Goal: Check status: Check status

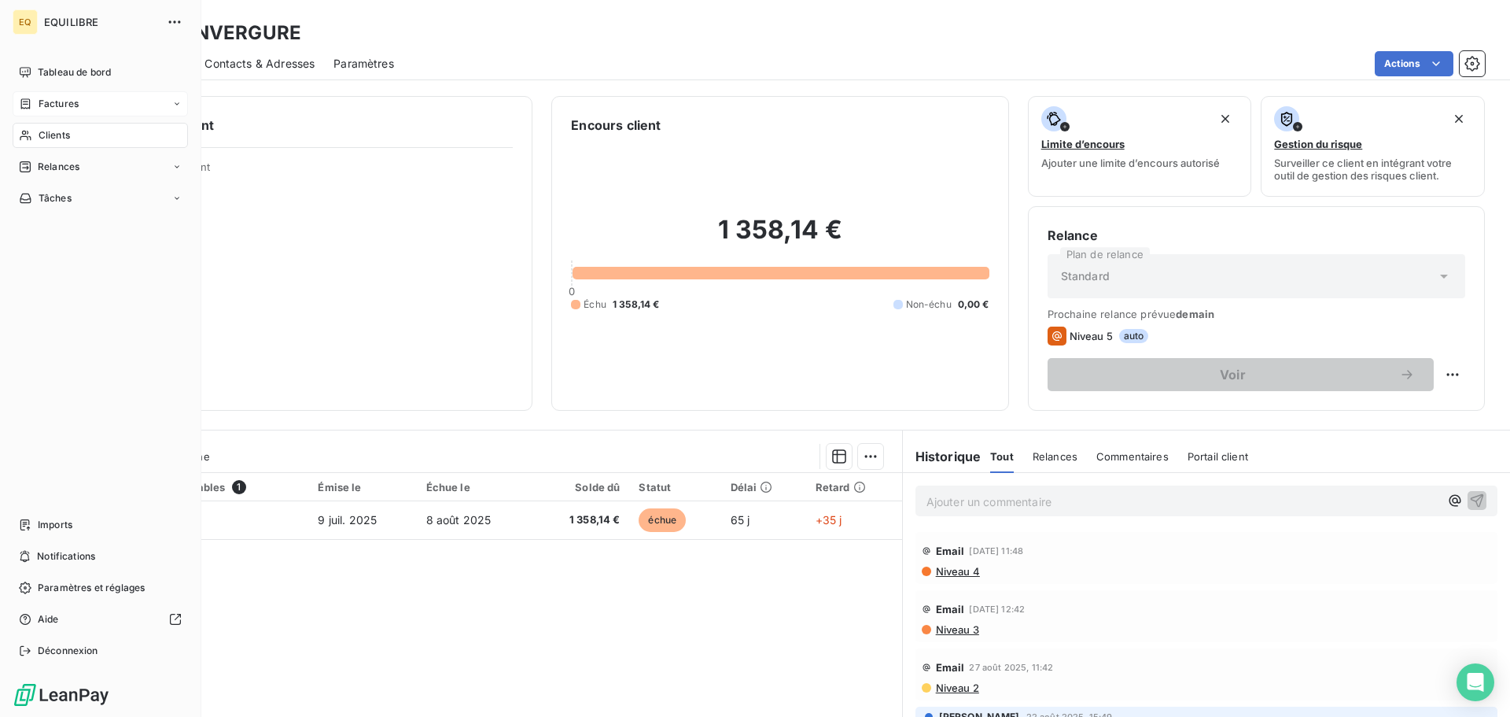
click at [79, 100] on div "Factures" at bounding box center [100, 103] width 175 height 25
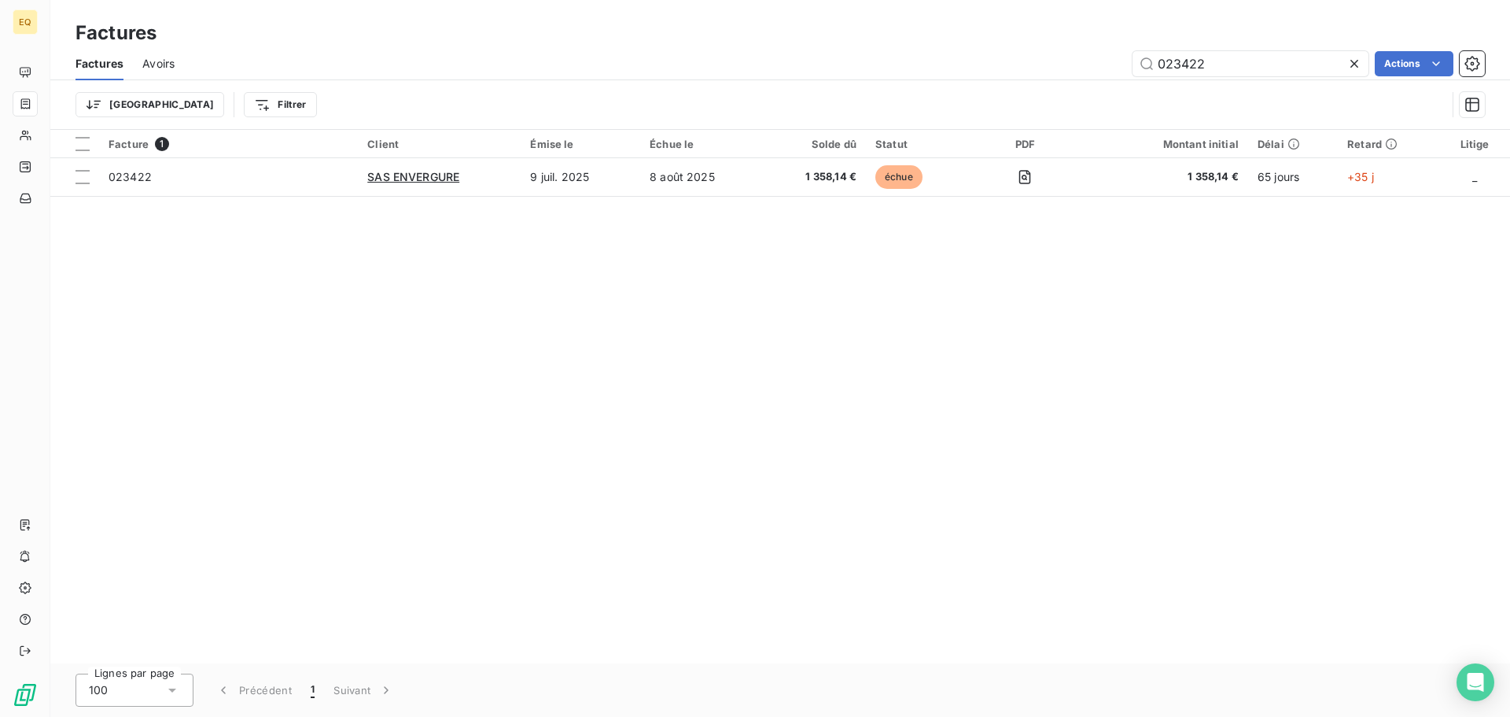
drag, startPoint x: 1226, startPoint y: 62, endPoint x: 1130, endPoint y: 49, distance: 96.9
click at [1130, 49] on div "Factures Avoirs 023422 Actions" at bounding box center [780, 63] width 1460 height 33
type input "023802"
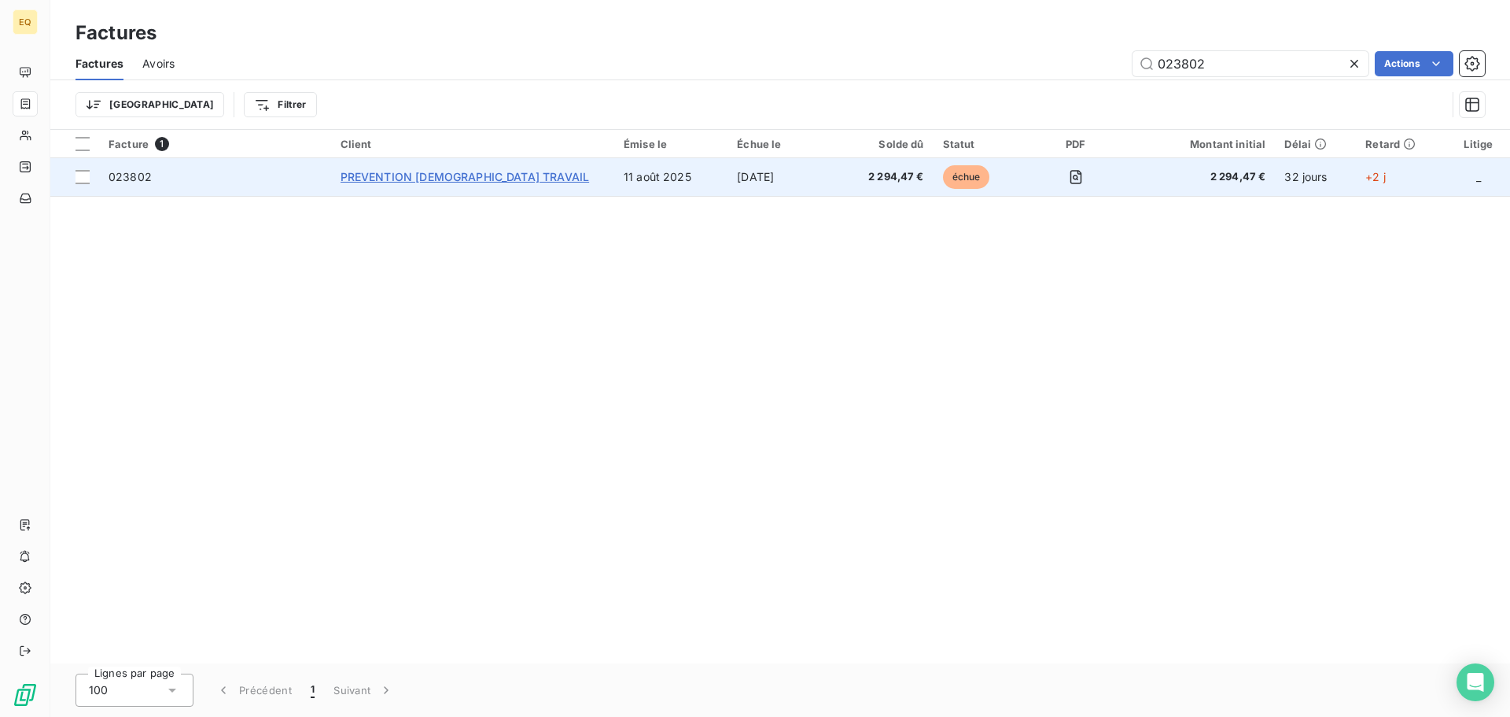
click at [433, 171] on span "PREVENTION [DEMOGRAPHIC_DATA] TRAVAIL" at bounding box center [465, 176] width 249 height 13
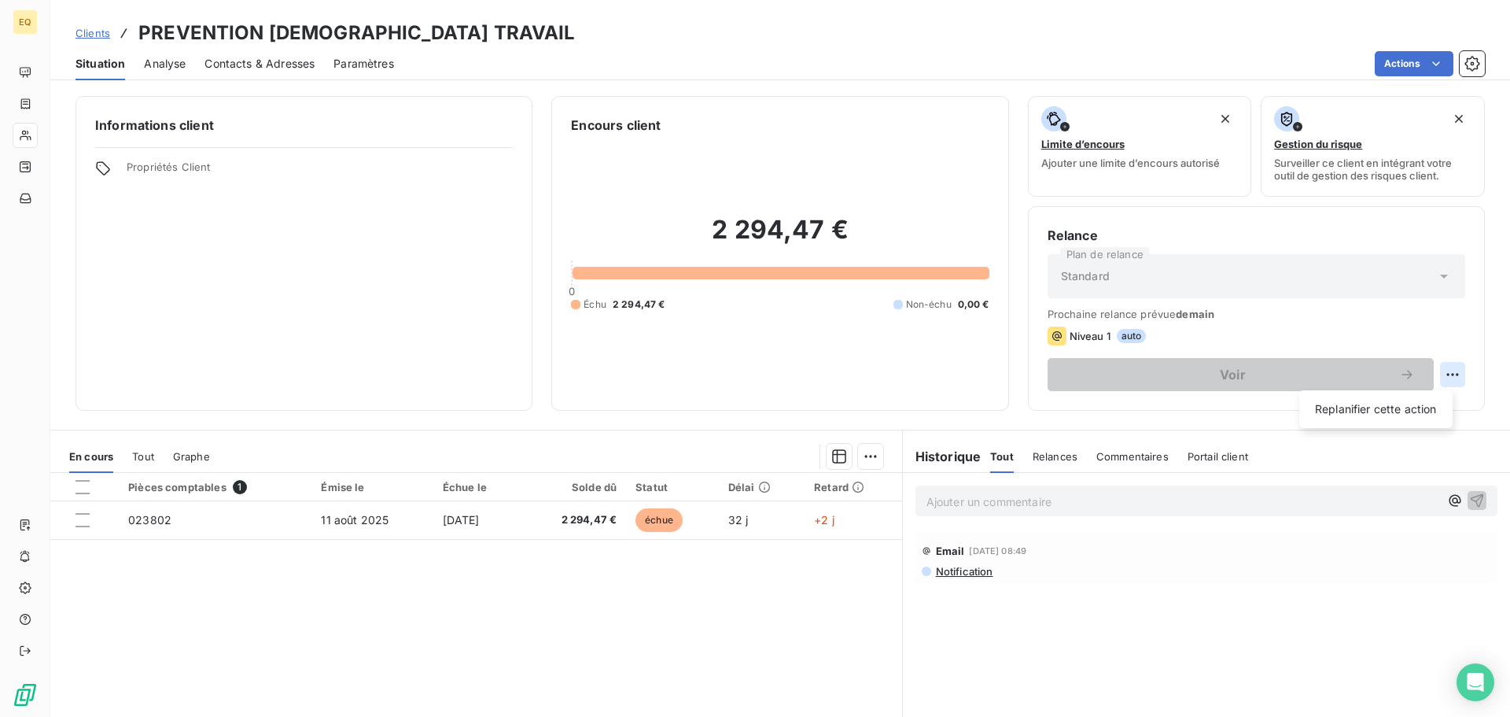
click at [1444, 373] on html "EQ Clients PREVENTION SANTE TRAVAIL Situation Analyse Contacts & Adresses Param…" at bounding box center [755, 358] width 1510 height 717
click at [400, 347] on html "EQ Clients PREVENTION SANTE TRAVAIL Situation Analyse Contacts & Adresses Param…" at bounding box center [755, 358] width 1510 height 717
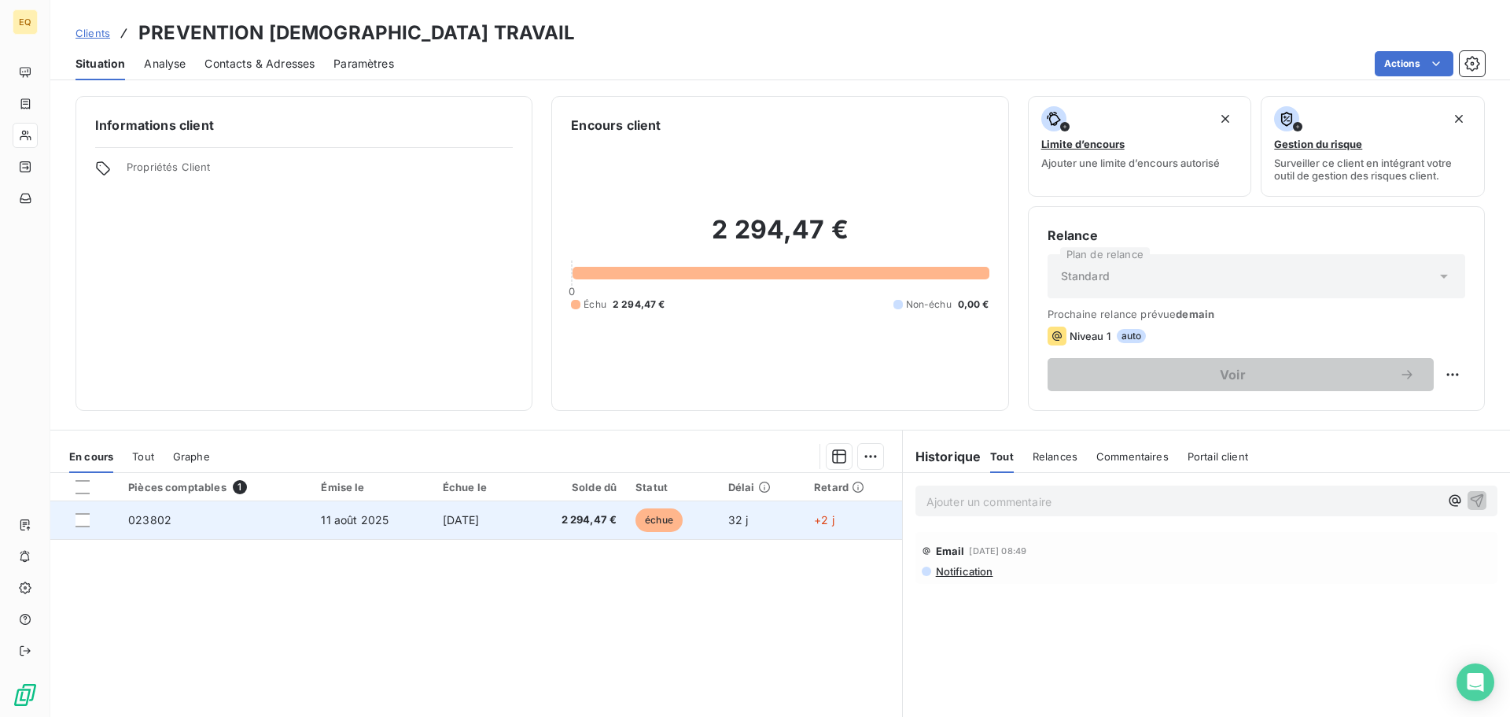
click at [443, 519] on span "[DATE]" at bounding box center [461, 519] width 37 height 13
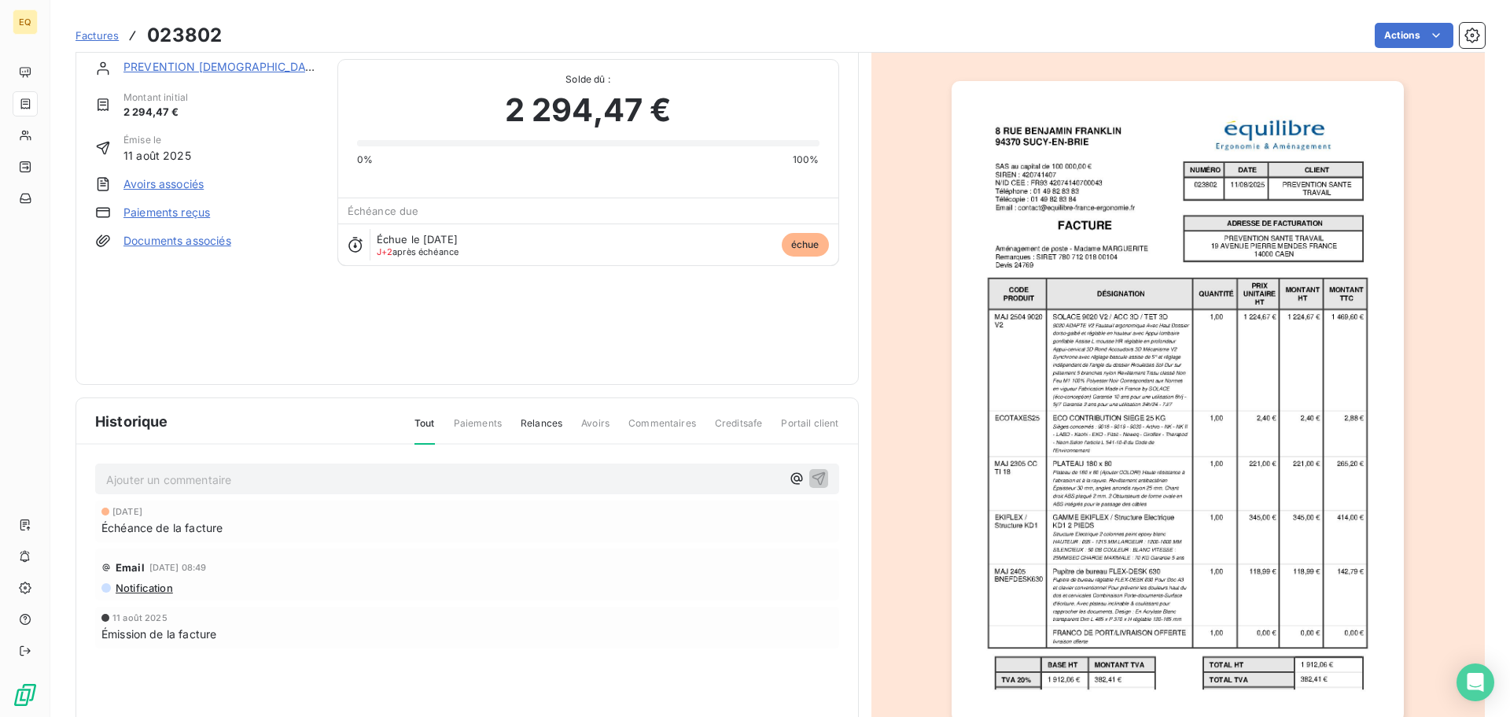
scroll to position [94, 0]
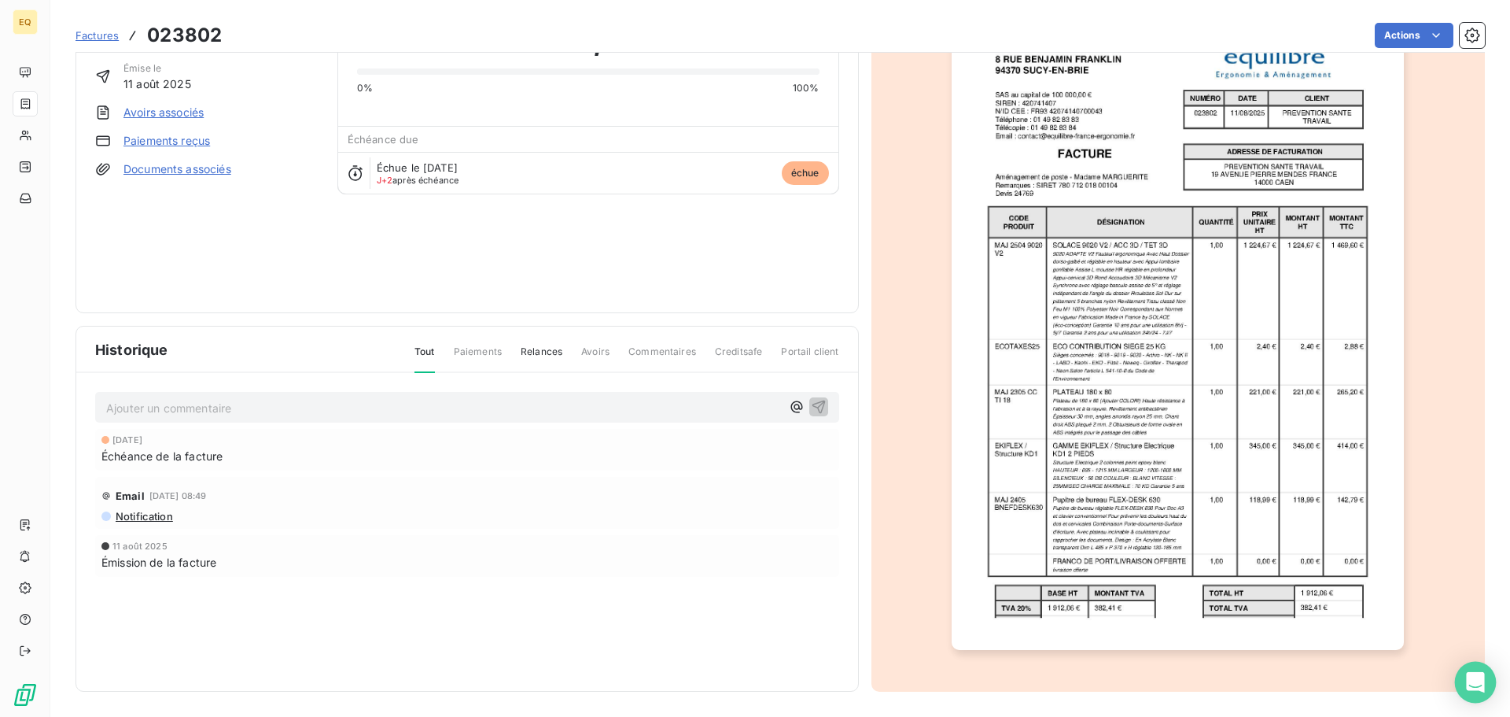
click at [1467, 676] on icon "Open Intercom Messenger" at bounding box center [1475, 682] width 20 height 20
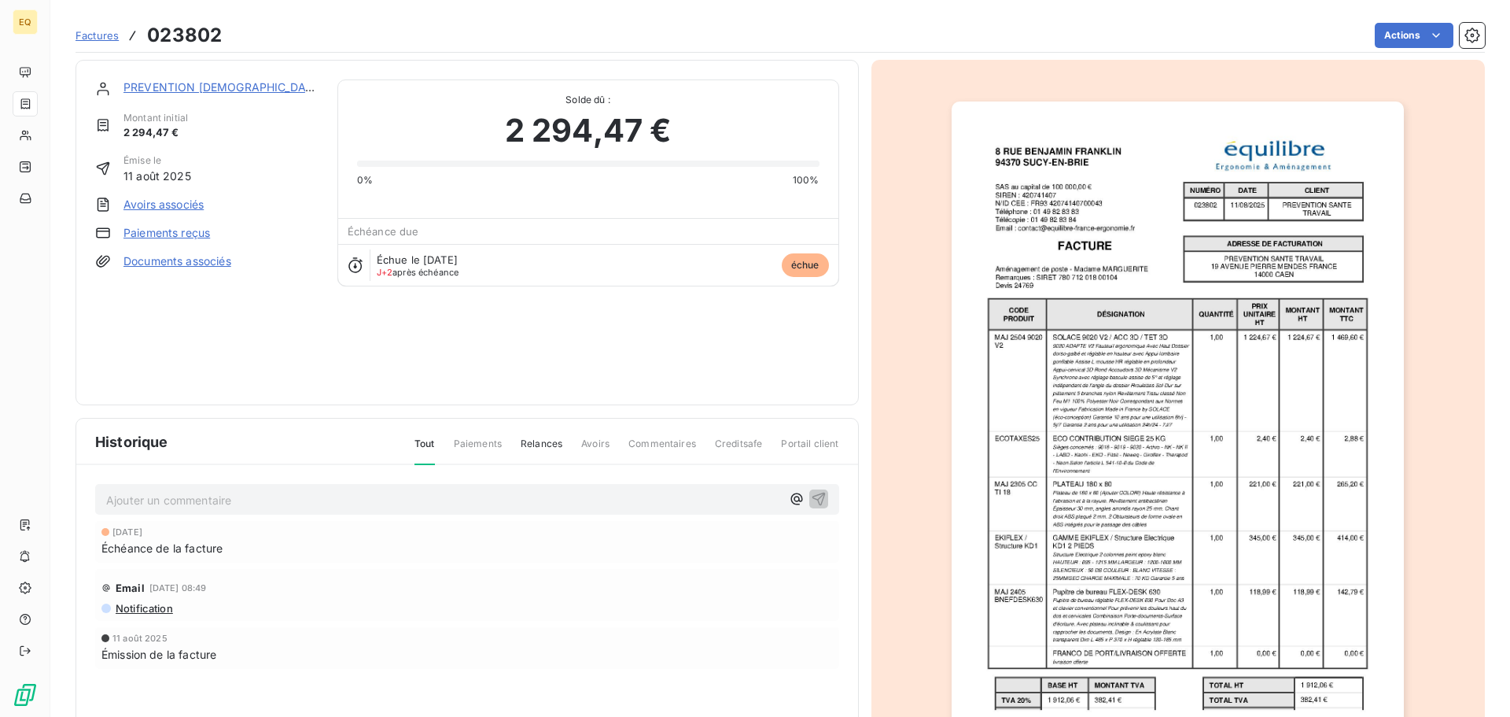
scroll to position [0, 0]
click at [196, 85] on link "PREVENTION [DEMOGRAPHIC_DATA] TRAVAIL" at bounding box center [248, 88] width 250 height 13
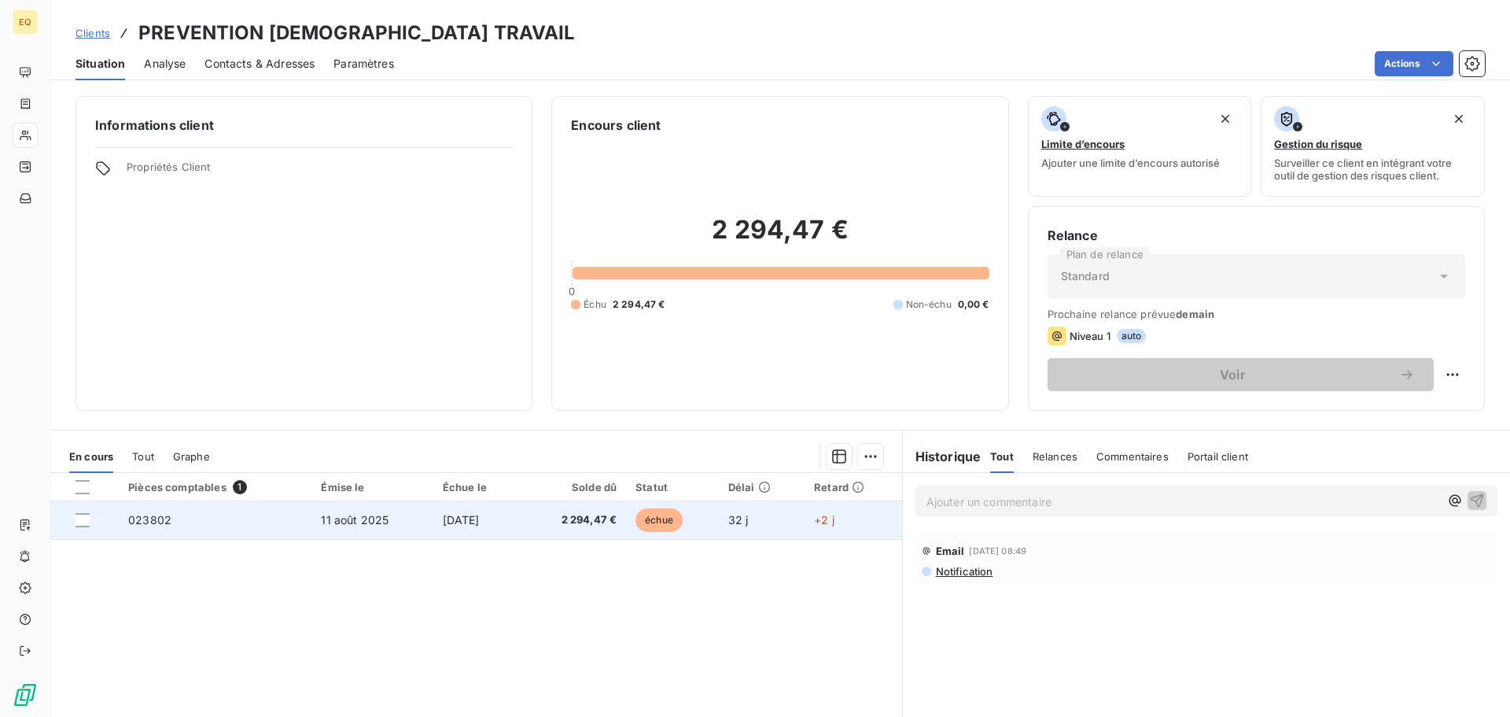
click at [268, 518] on td "023802" at bounding box center [215, 520] width 193 height 38
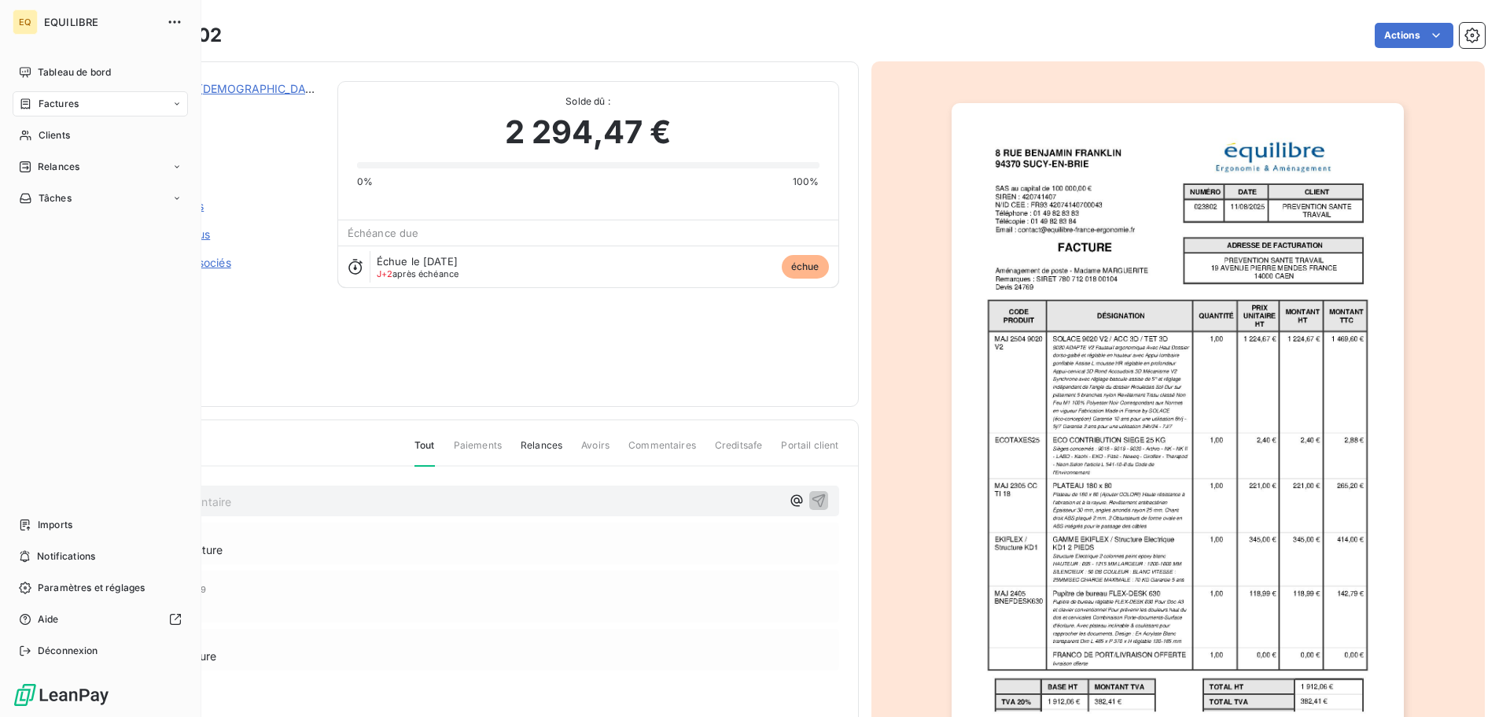
click at [75, 102] on span "Factures" at bounding box center [59, 104] width 40 height 14
click at [88, 101] on div "Factures" at bounding box center [100, 103] width 175 height 25
click at [71, 102] on span "Factures" at bounding box center [59, 104] width 40 height 14
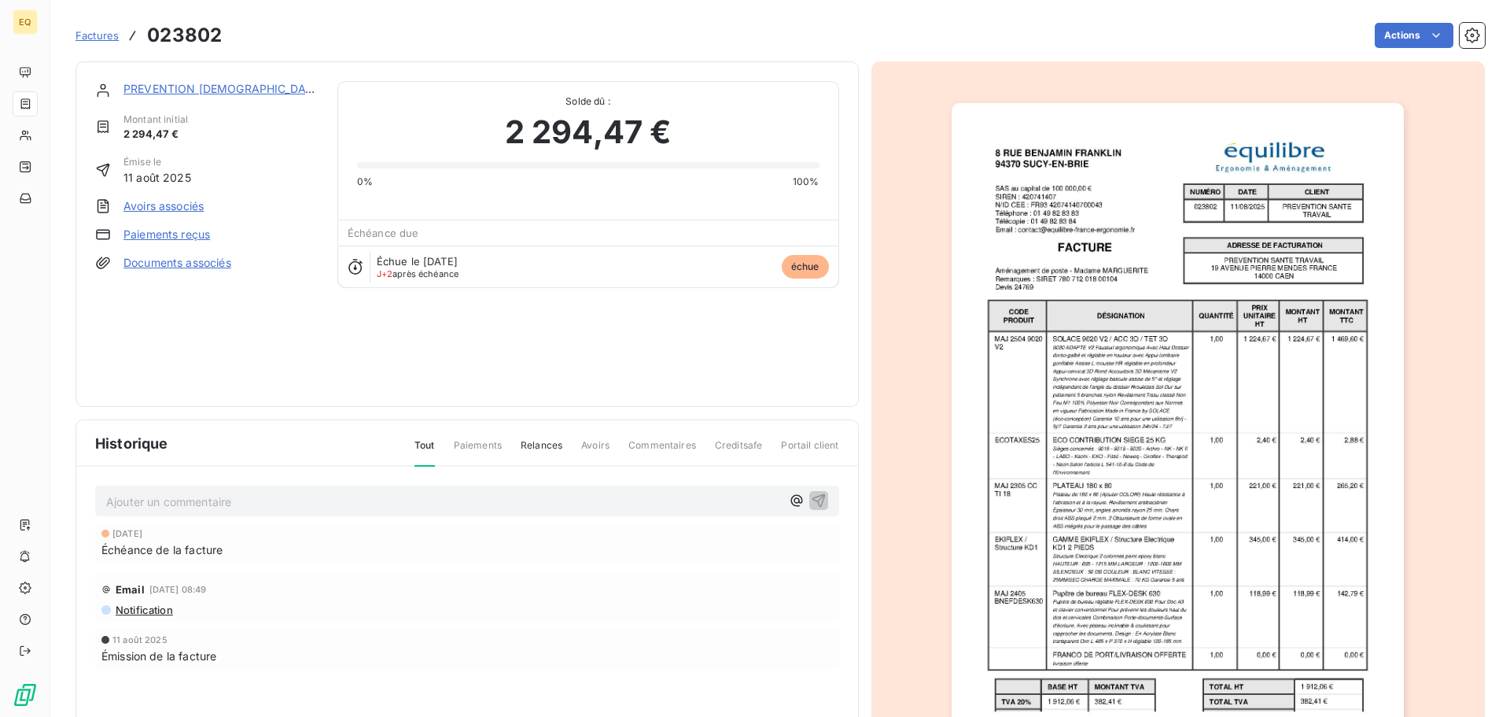
click at [91, 33] on span "Factures" at bounding box center [97, 35] width 43 height 13
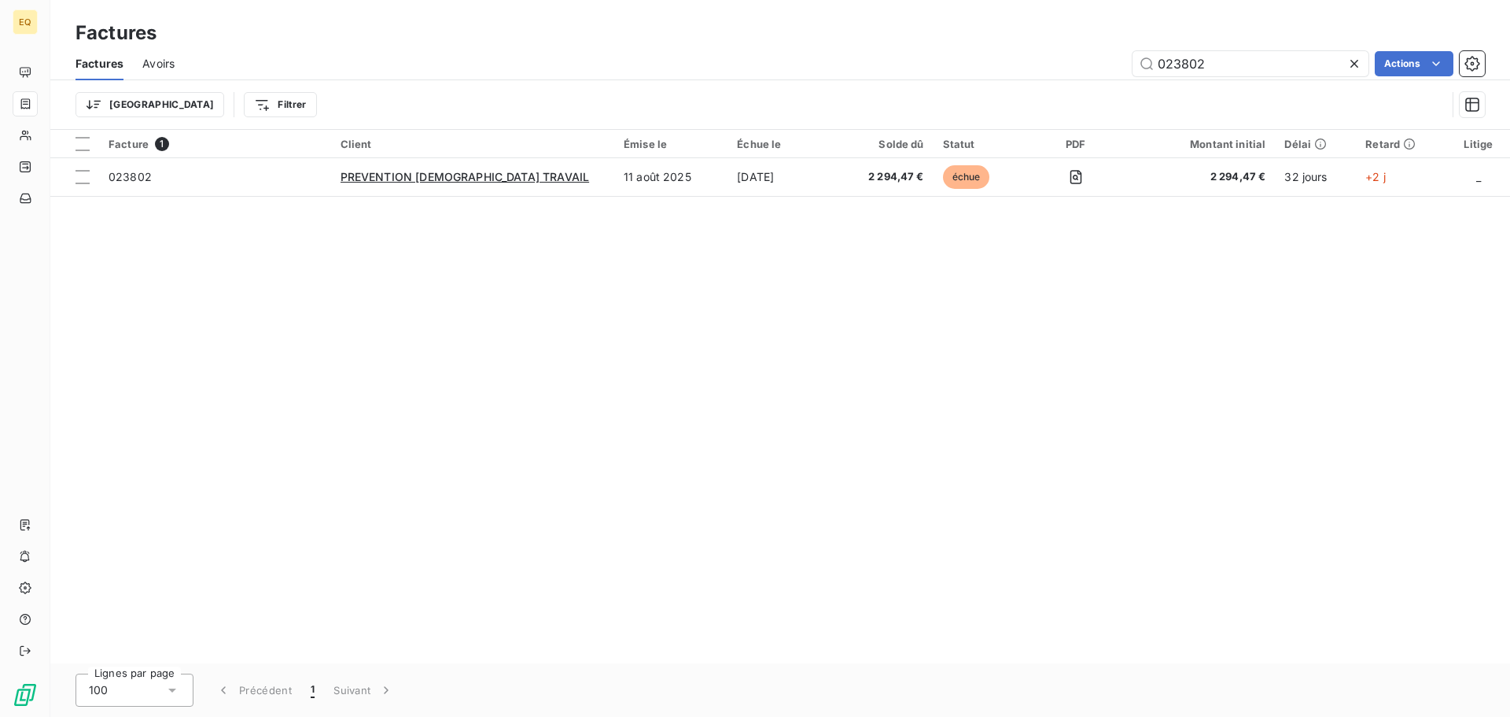
drag, startPoint x: 1123, startPoint y: 48, endPoint x: 1083, endPoint y: 40, distance: 40.9
click at [1083, 40] on div "Factures Factures Avoirs 023802 Actions Trier Filtrer" at bounding box center [780, 65] width 1460 height 130
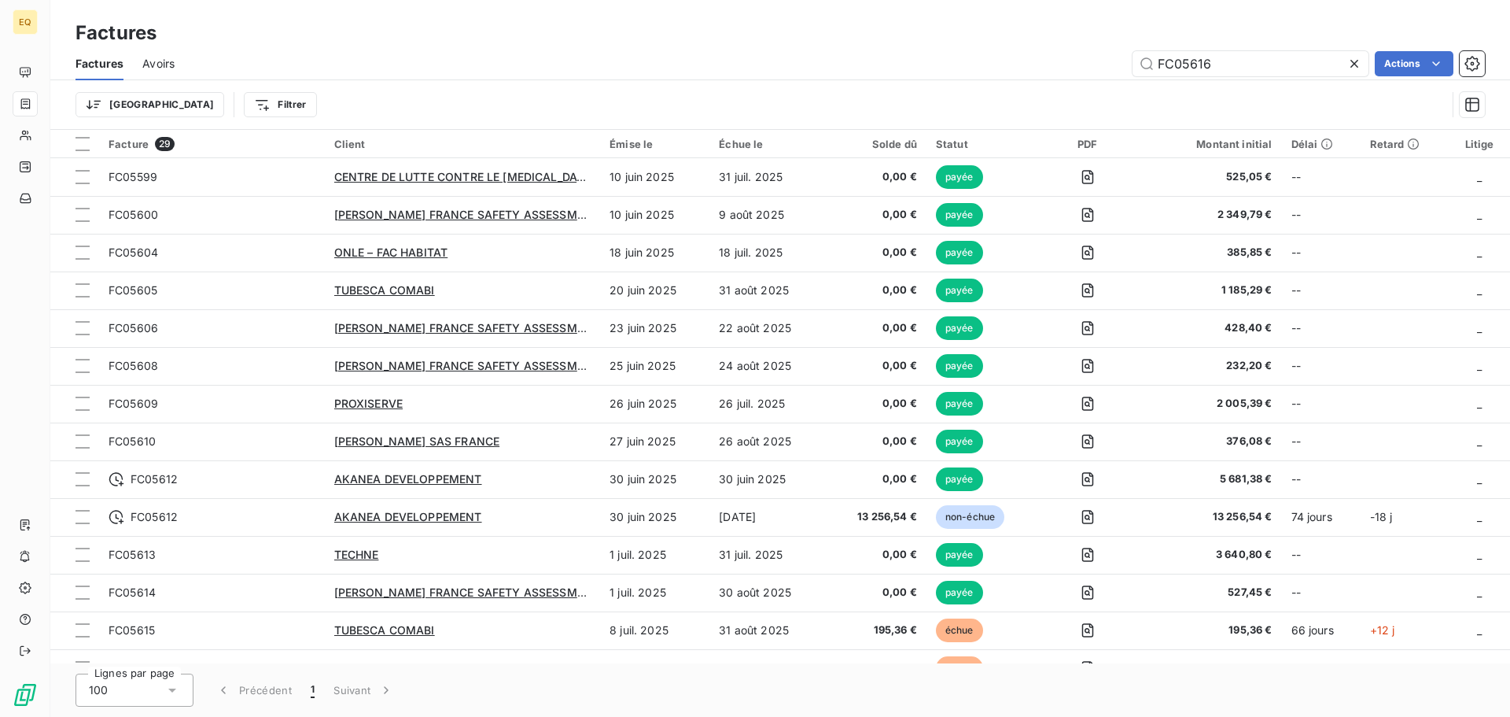
type input "FC05616"
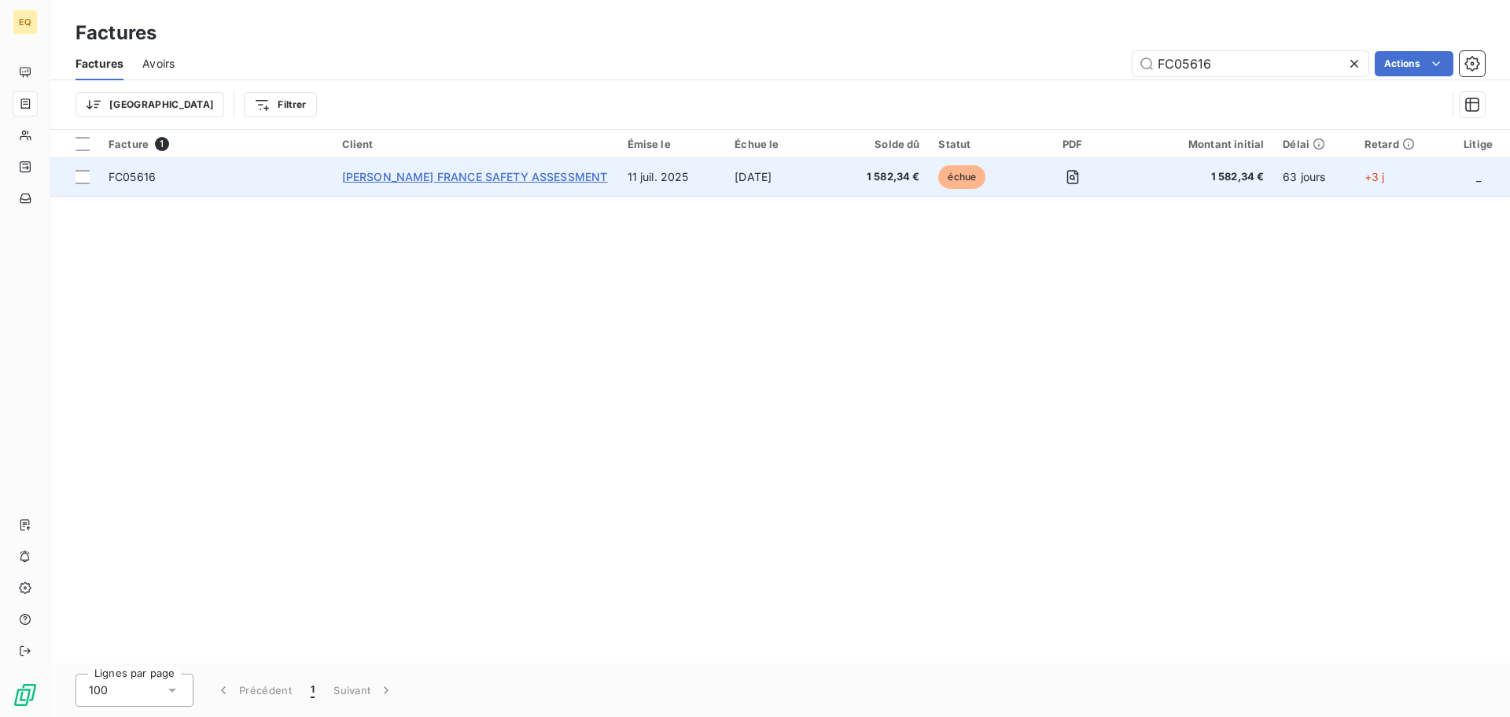
click at [457, 173] on span "[PERSON_NAME] FRANCE SAFETY ASSESSMENT" at bounding box center [475, 176] width 266 height 13
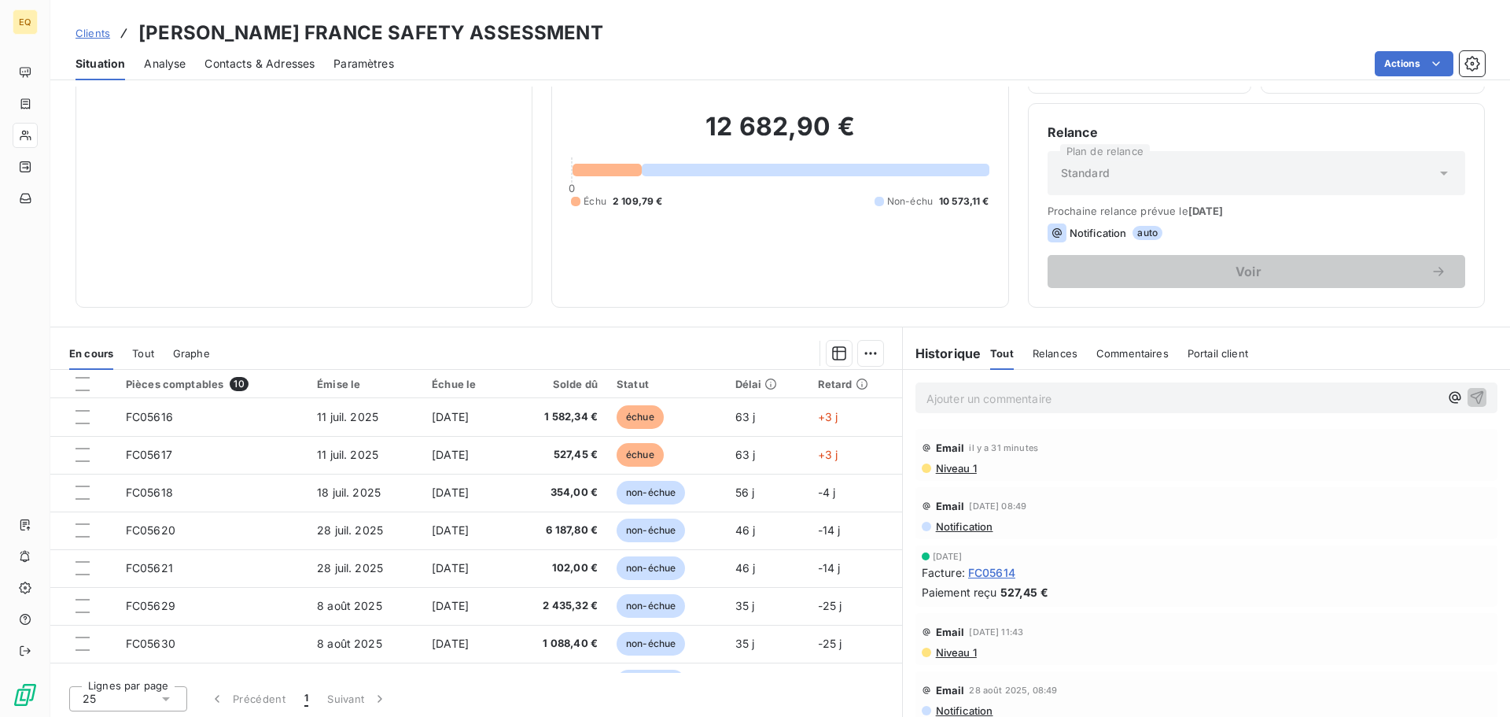
scroll to position [106, 0]
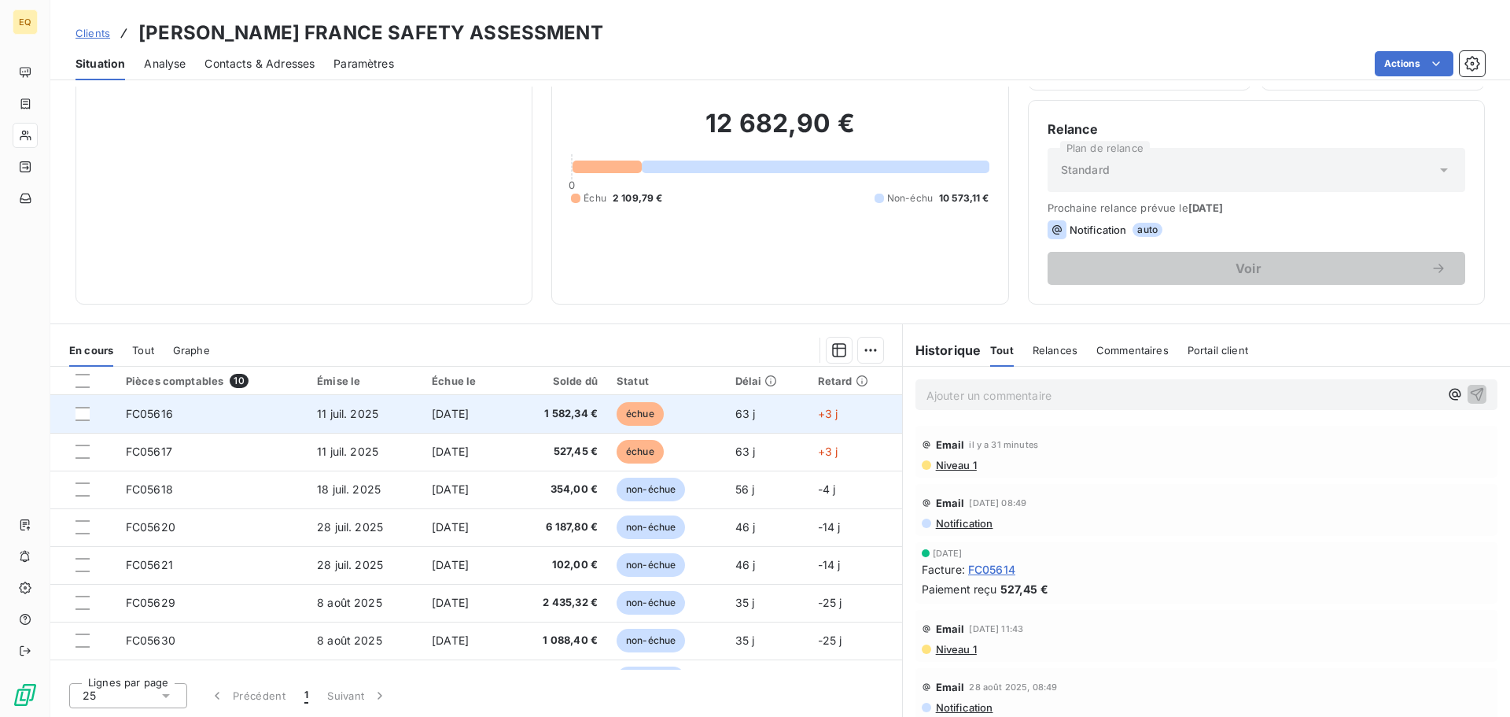
click at [355, 409] on span "11 juil. 2025" at bounding box center [347, 413] width 61 height 13
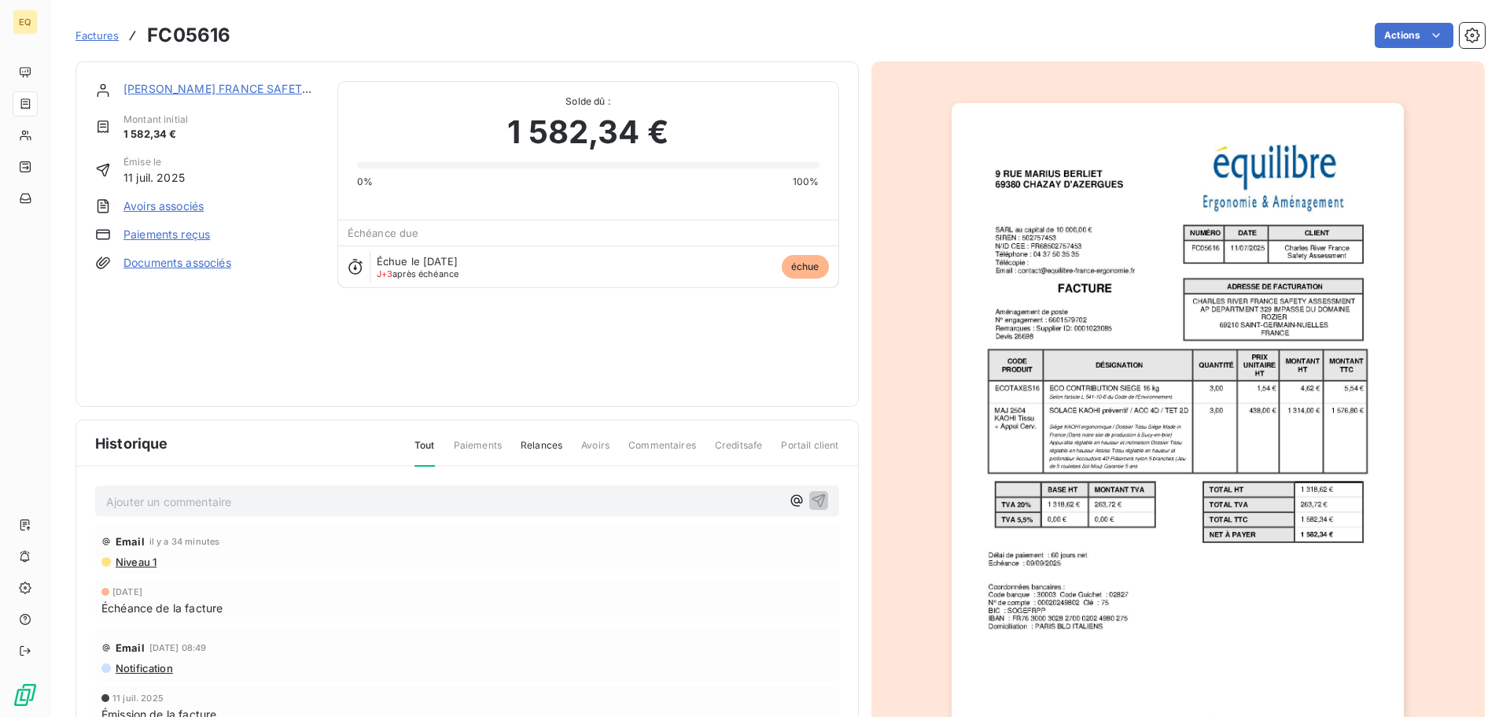
click at [194, 264] on link "Documents associés" at bounding box center [177, 263] width 108 height 16
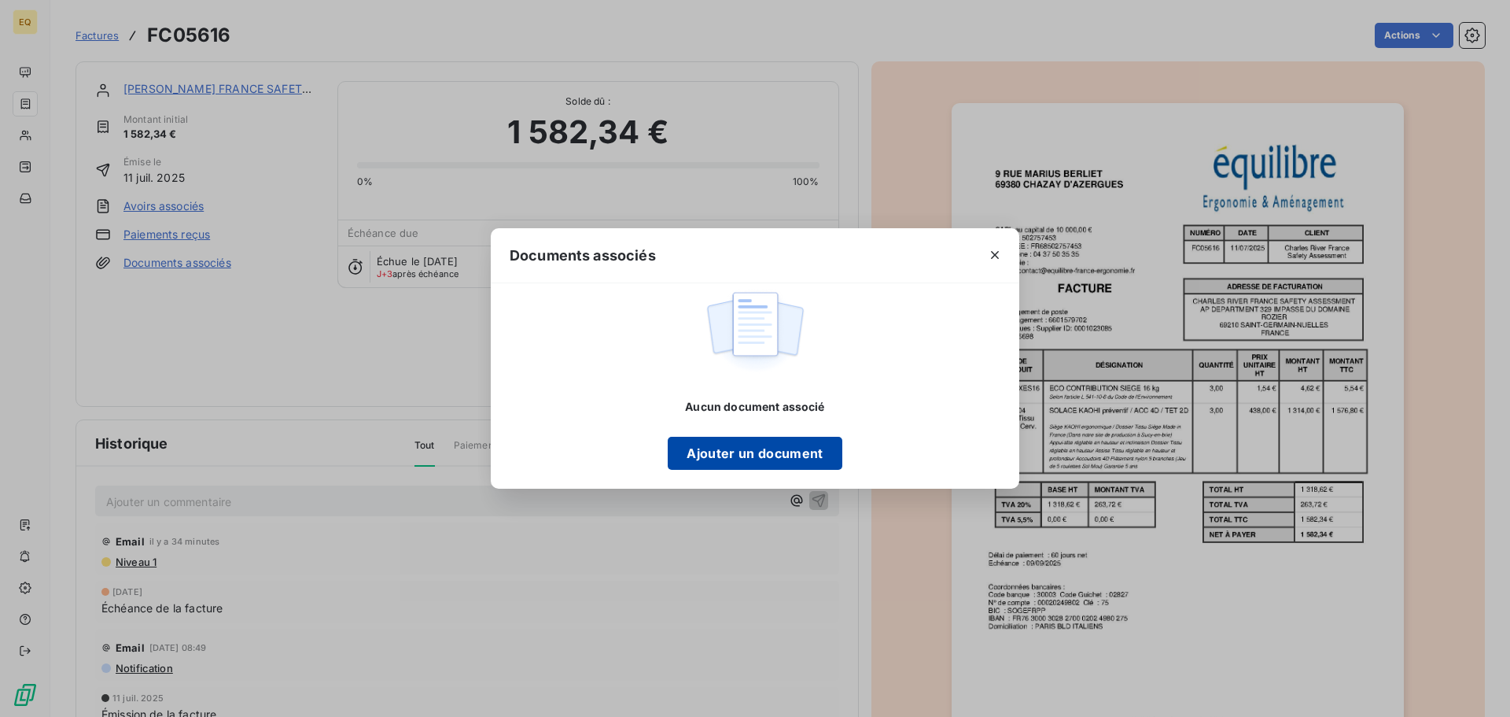
click at [733, 447] on button "Ajouter un document" at bounding box center [755, 453] width 174 height 33
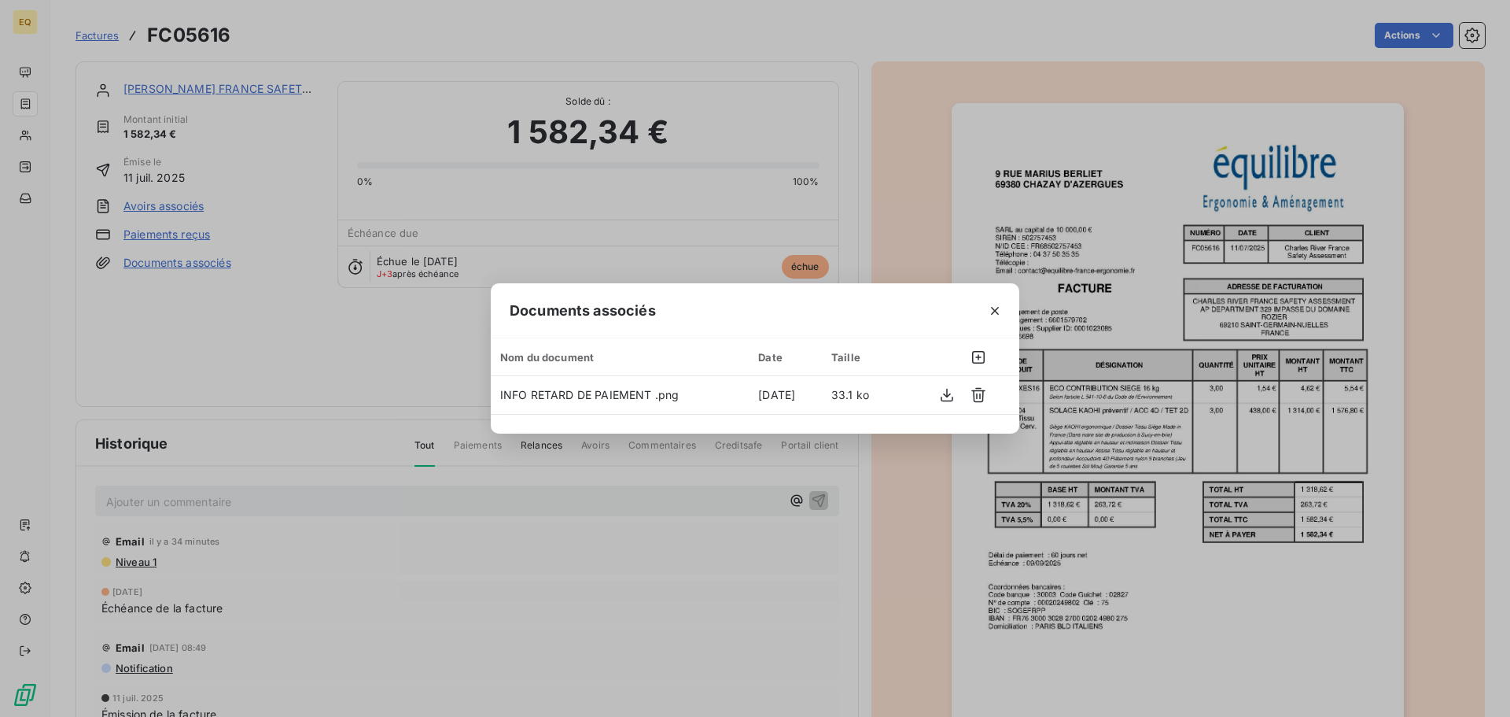
click at [993, 310] on icon "button" at bounding box center [995, 311] width 16 height 16
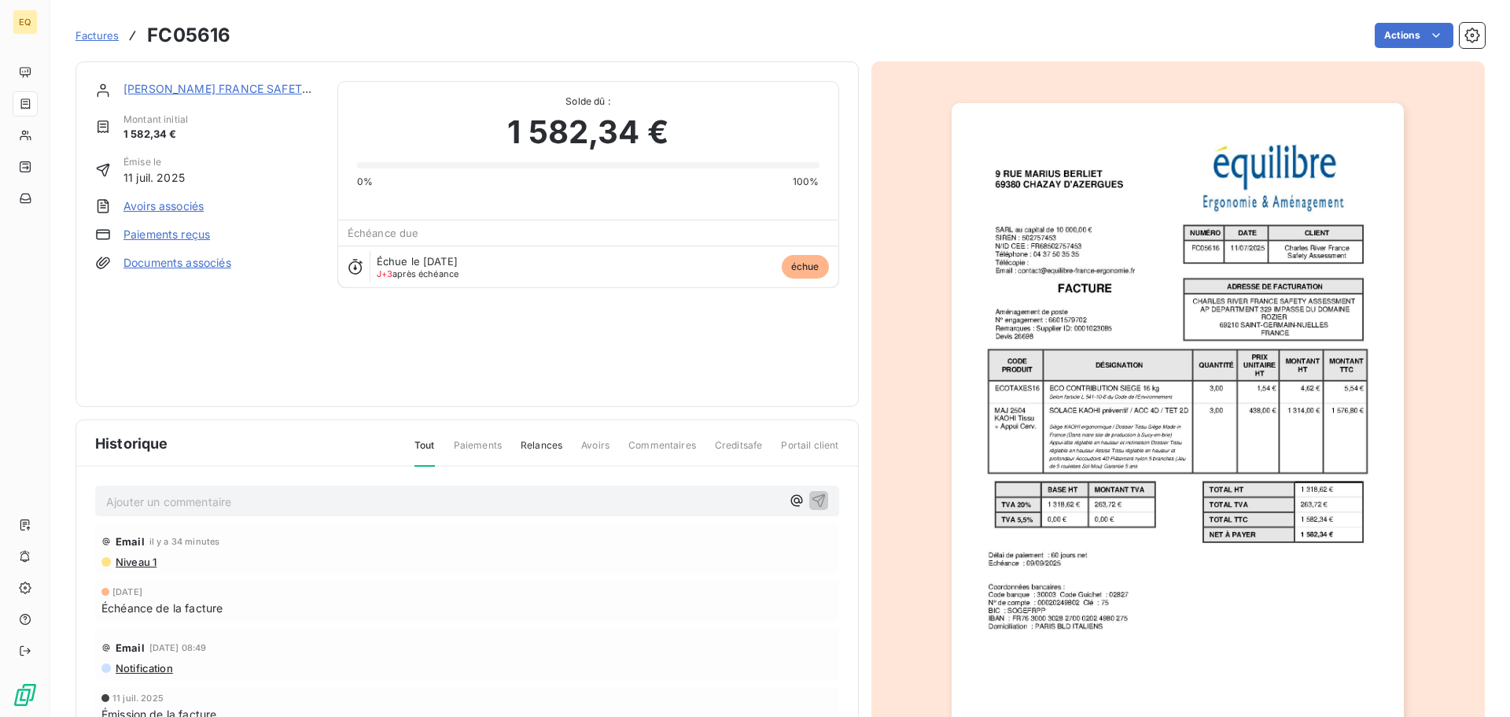
click at [202, 503] on p "Ajouter un commentaire ﻿" at bounding box center [443, 502] width 675 height 20
click at [106, 500] on span "Mail ce jour => facture réglée dans la campagne du 15/09" at bounding box center [258, 499] width 305 height 13
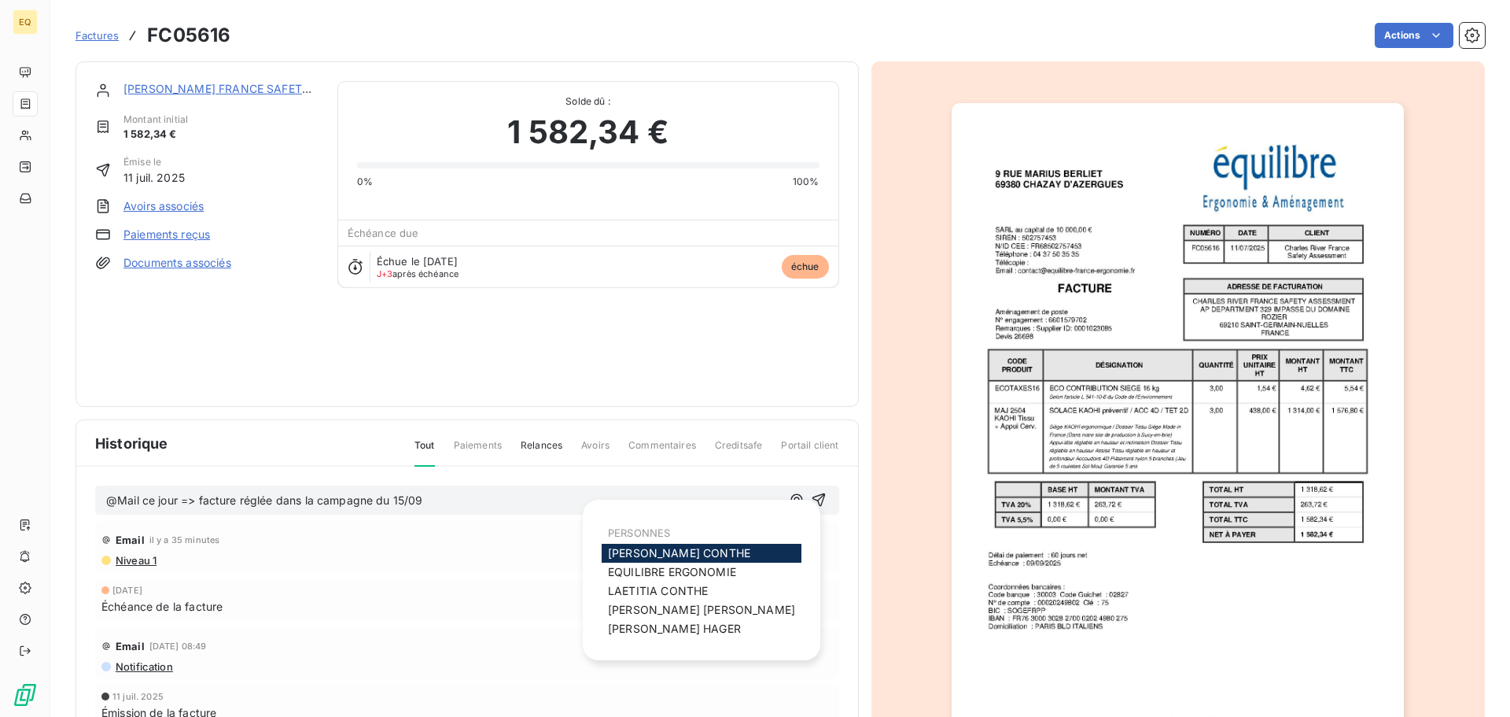
drag, startPoint x: 787, startPoint y: 496, endPoint x: 636, endPoint y: 502, distance: 151.1
click at [789, 498] on icon "button" at bounding box center [797, 500] width 16 height 16
click at [627, 552] on span "[PERSON_NAME]" at bounding box center [679, 552] width 142 height 13
click at [789, 501] on icon "button" at bounding box center [797, 500] width 16 height 16
click at [656, 588] on span "[PERSON_NAME]" at bounding box center [658, 590] width 100 height 13
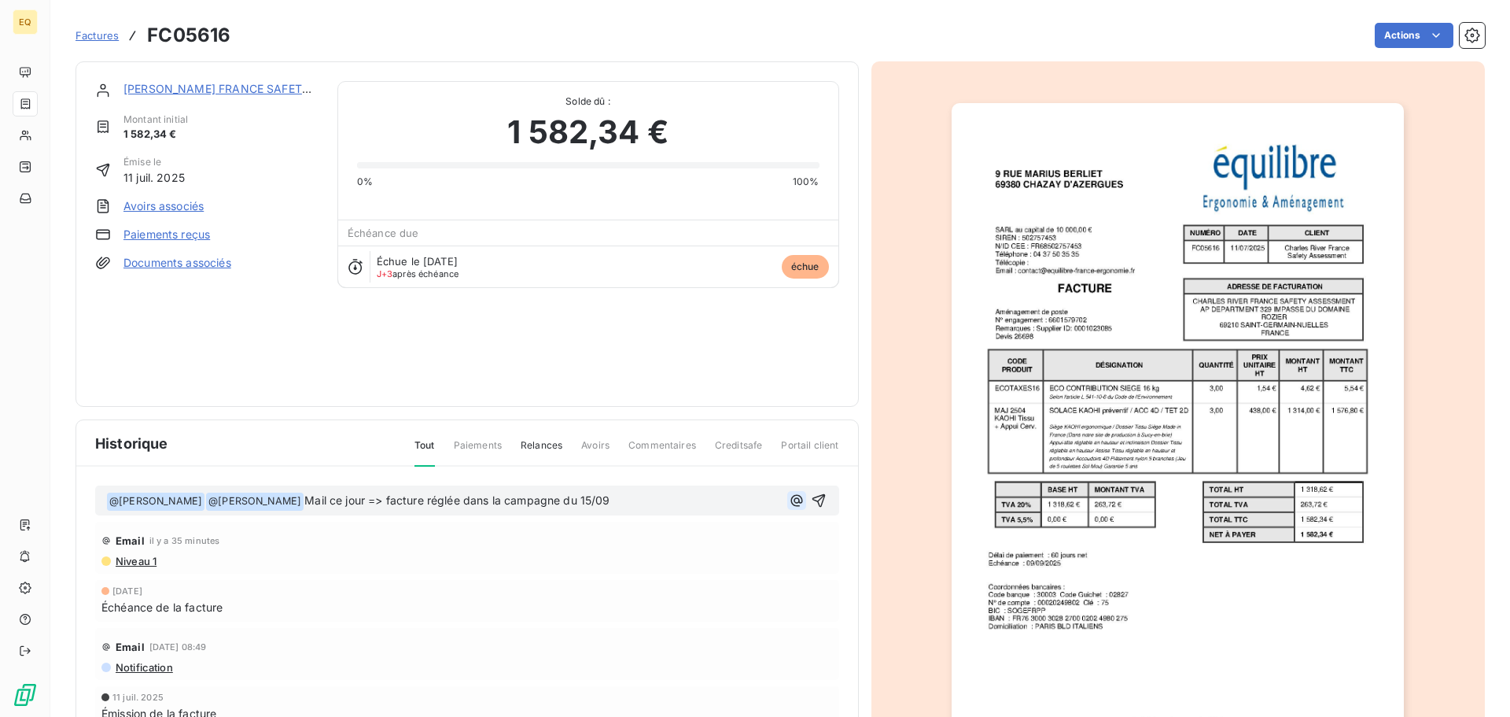
click at [791, 500] on icon "button" at bounding box center [797, 500] width 16 height 16
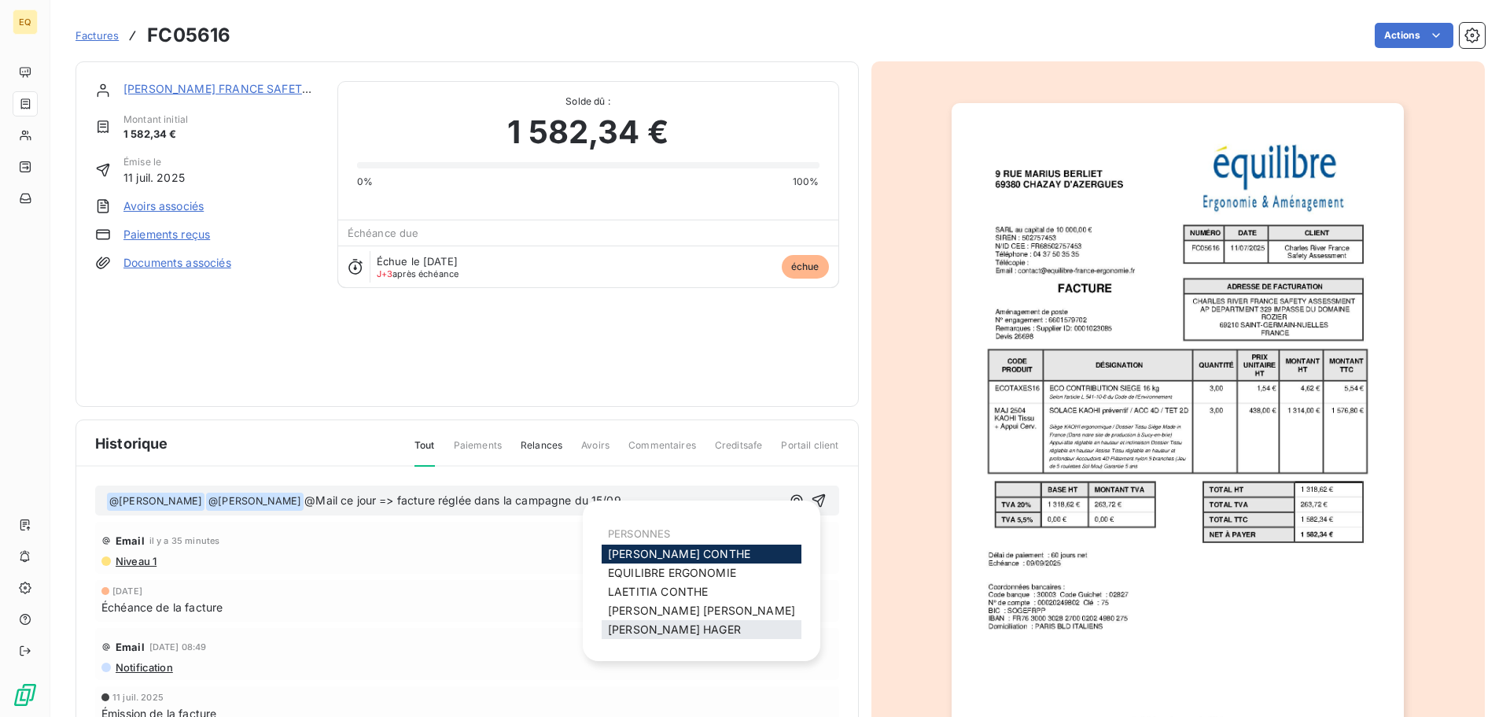
click at [647, 628] on span "[PERSON_NAME]" at bounding box center [674, 628] width 133 height 13
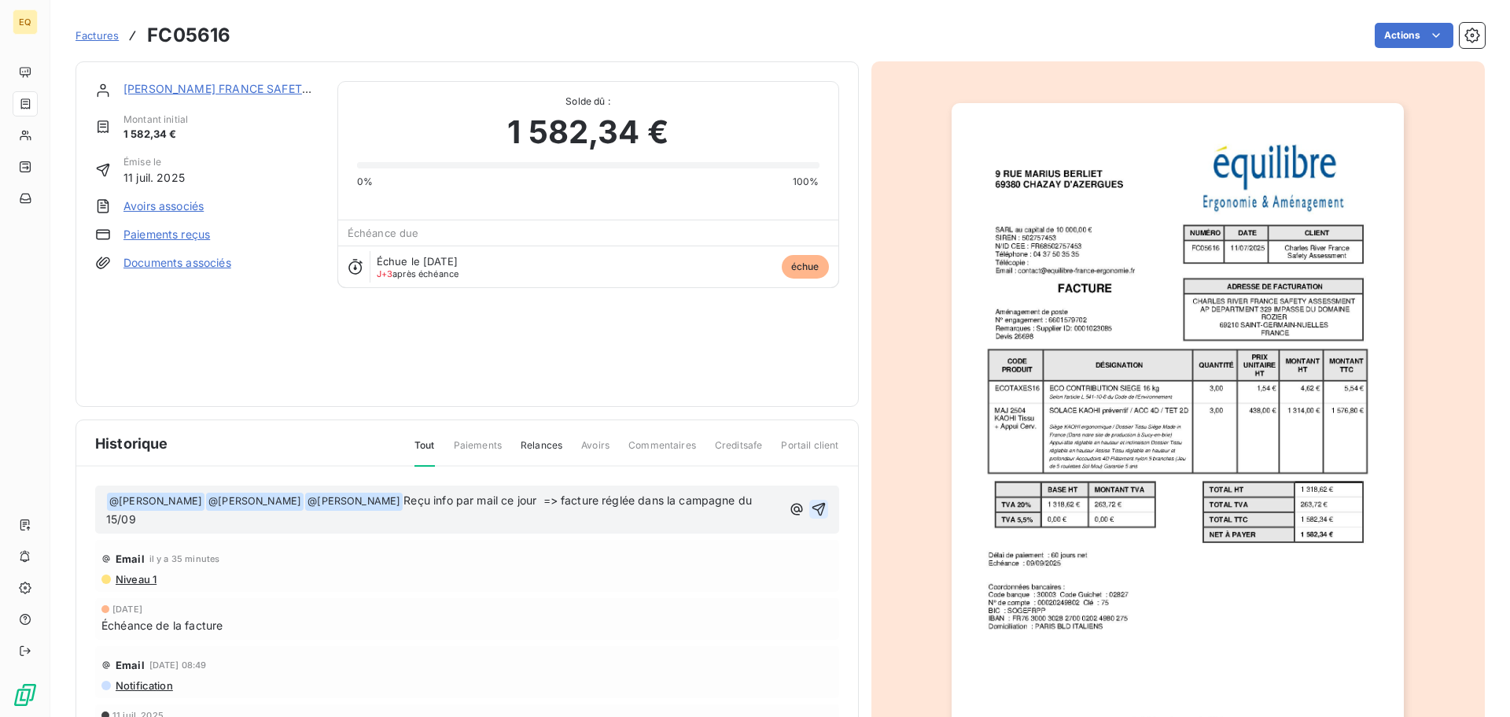
click at [816, 507] on icon "button" at bounding box center [818, 509] width 13 height 13
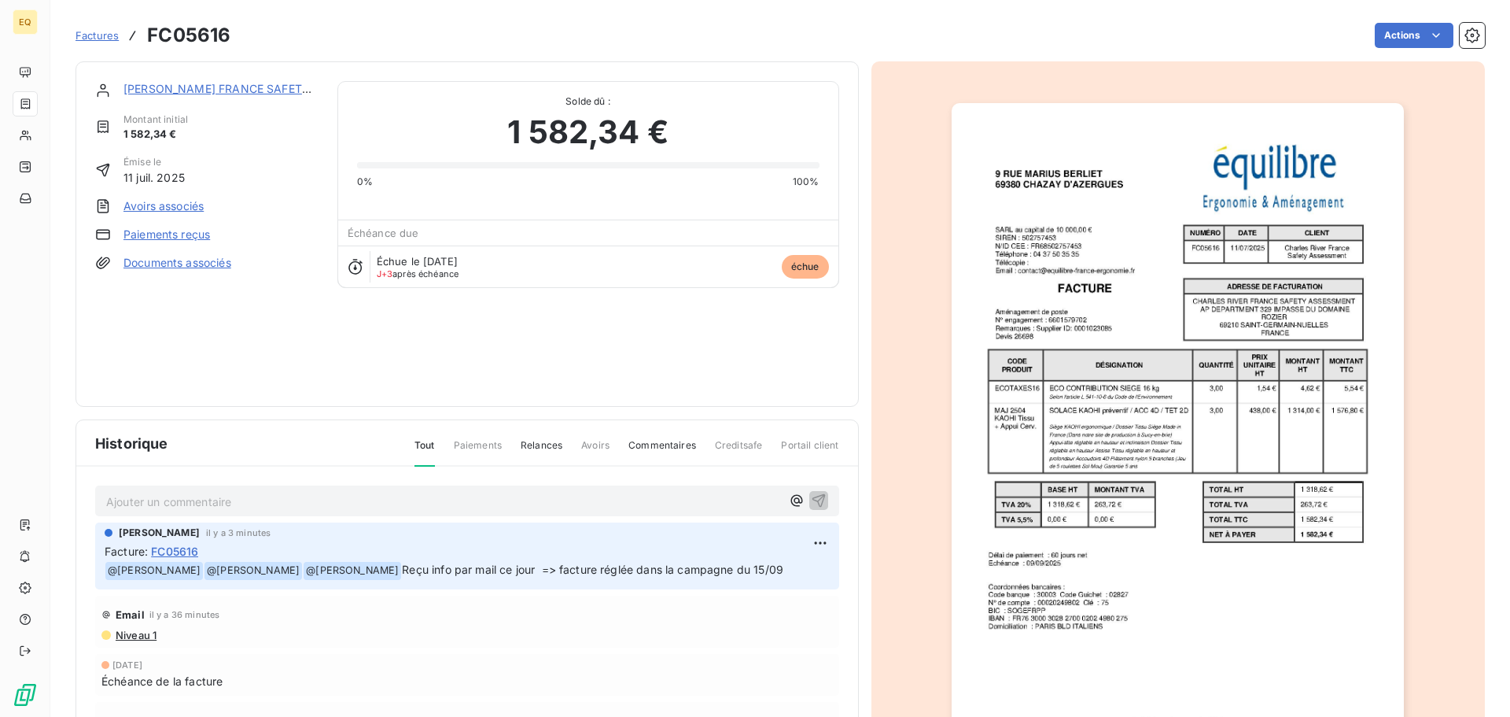
click at [100, 29] on span "Factures" at bounding box center [97, 35] width 43 height 13
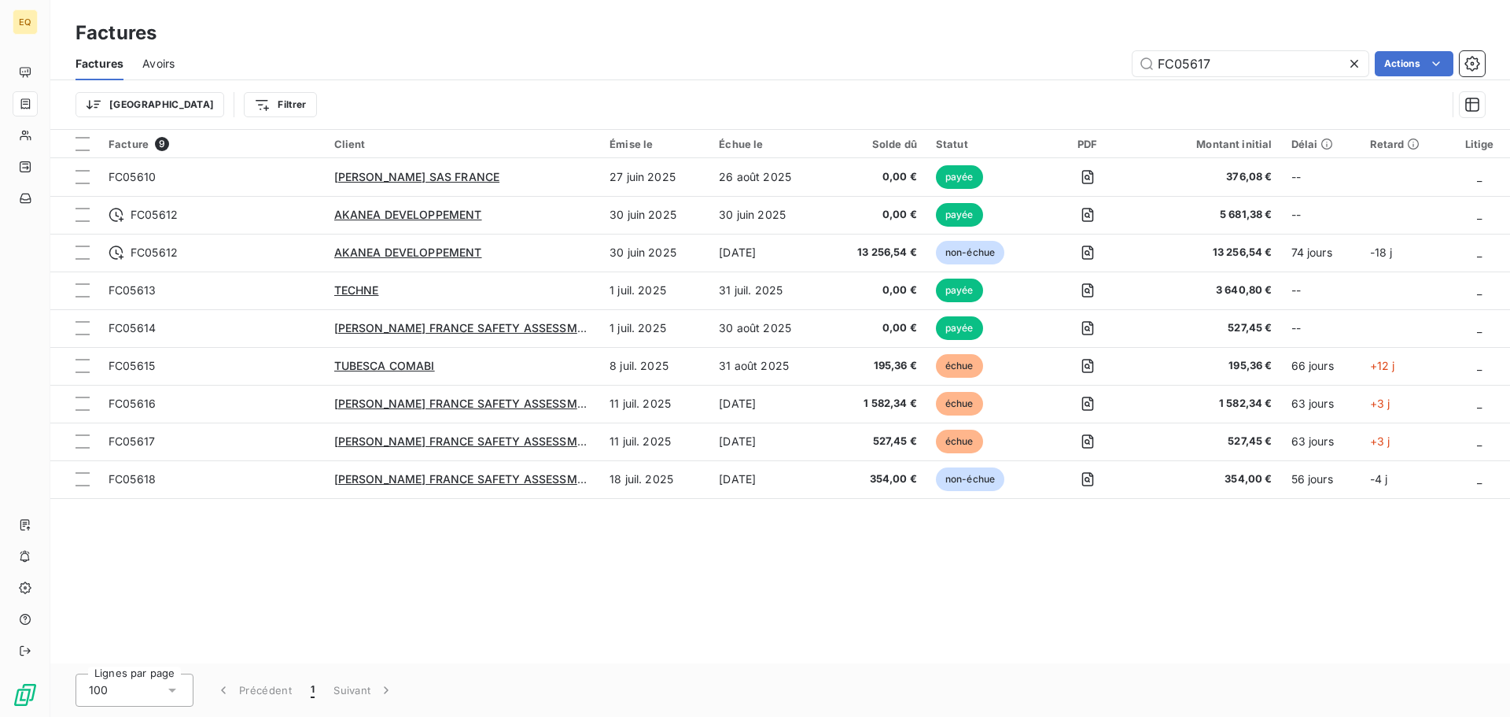
type input "FC05617"
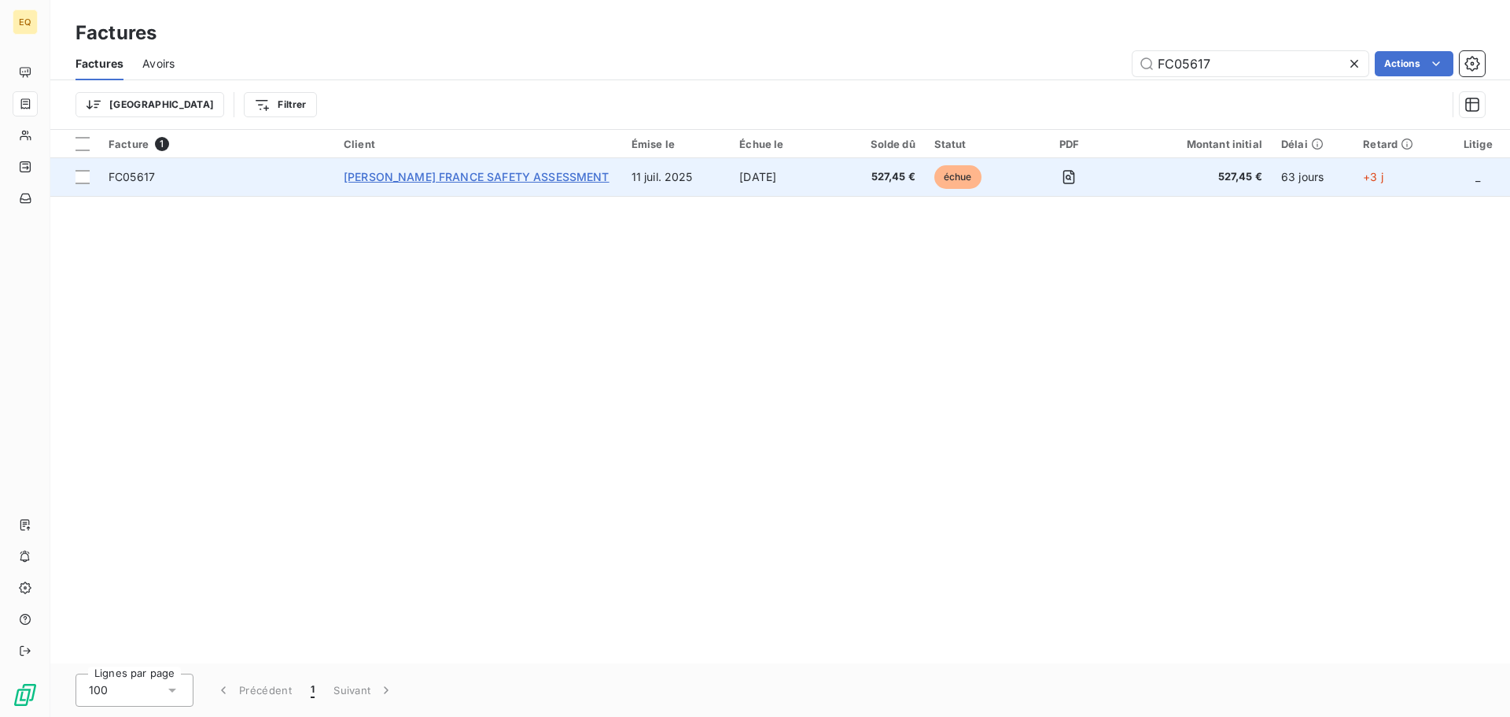
click at [544, 170] on span "[PERSON_NAME] FRANCE SAFETY ASSESSMENT" at bounding box center [477, 176] width 266 height 13
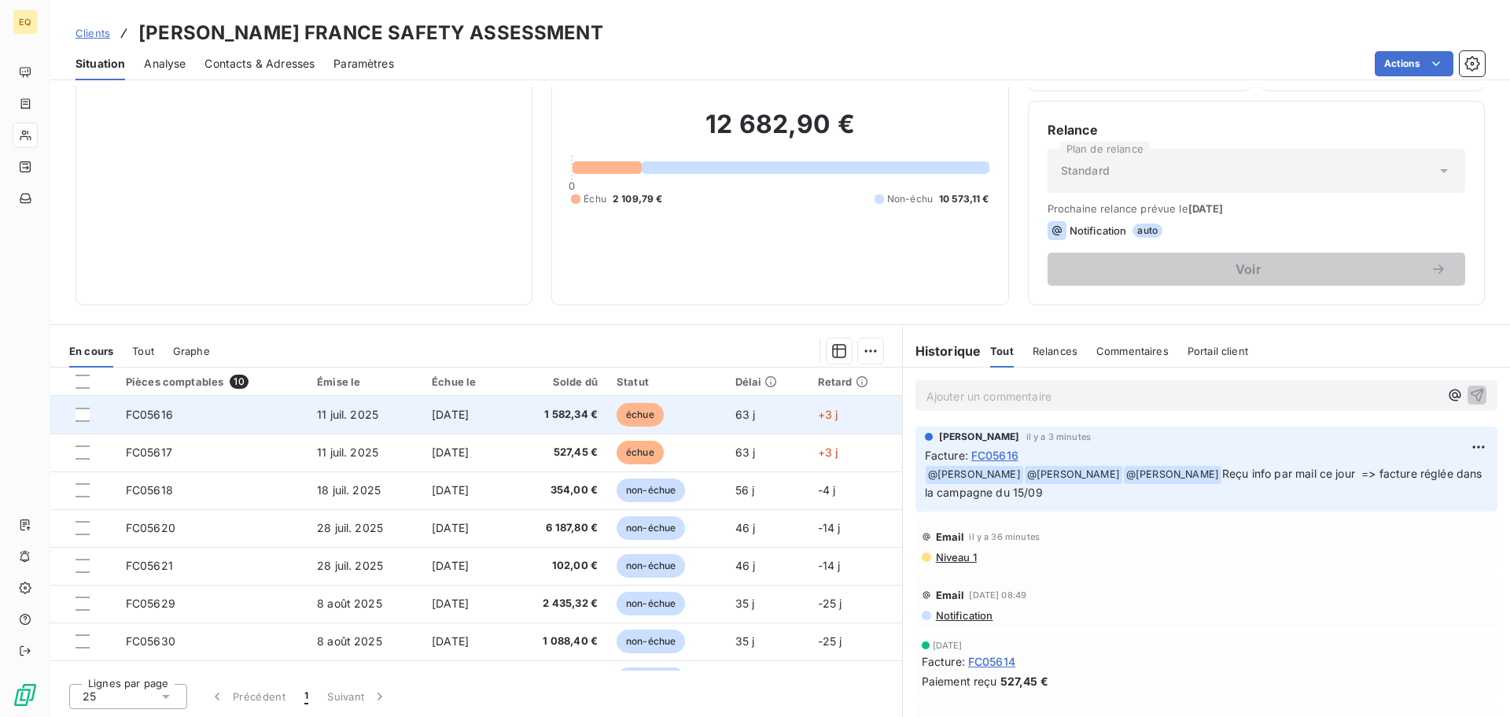
scroll to position [106, 0]
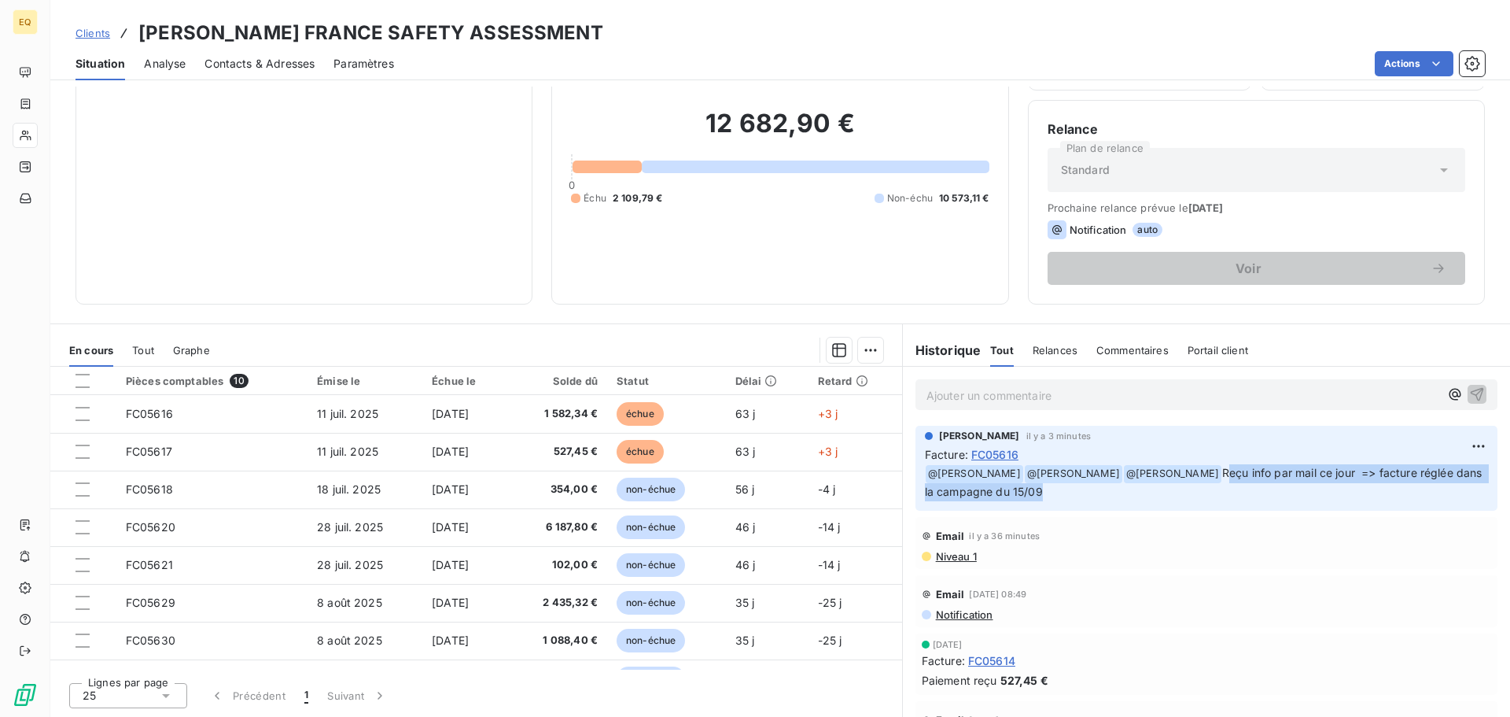
drag, startPoint x: 1226, startPoint y: 473, endPoint x: 1299, endPoint y: 495, distance: 76.4
click at [1367, 500] on p "﻿ @ [PERSON_NAME] ﻿ @ [PERSON_NAME] ﻿ @ [PERSON_NAME] Reçu info par mail ce jou…" at bounding box center [1206, 482] width 563 height 37
click at [1242, 492] on p "﻿ @ [PERSON_NAME] ﻿ @ [PERSON_NAME] ﻿ @ [PERSON_NAME] Reçu info par mail ce jou…" at bounding box center [1206, 482] width 563 height 37
drag, startPoint x: 1218, startPoint y: 470, endPoint x: 1444, endPoint y: 499, distance: 227.5
click at [1444, 499] on p "﻿ @ [PERSON_NAME] ﻿ @ [PERSON_NAME] ﻿ @ [PERSON_NAME] Reçu info par mail ce jou…" at bounding box center [1206, 482] width 563 height 37
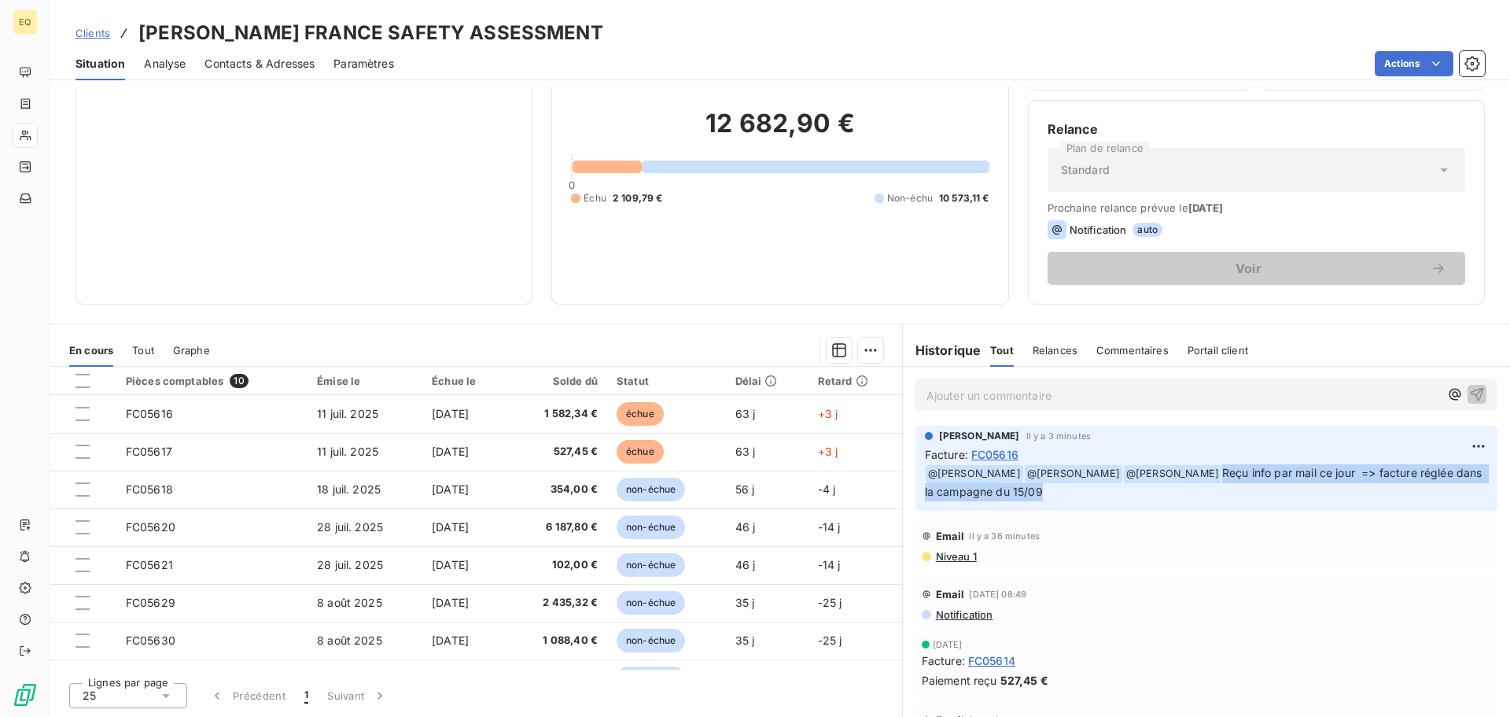
copy span "Reçu info par mail ce jour => facture réglée dans la campagne du 15/09"
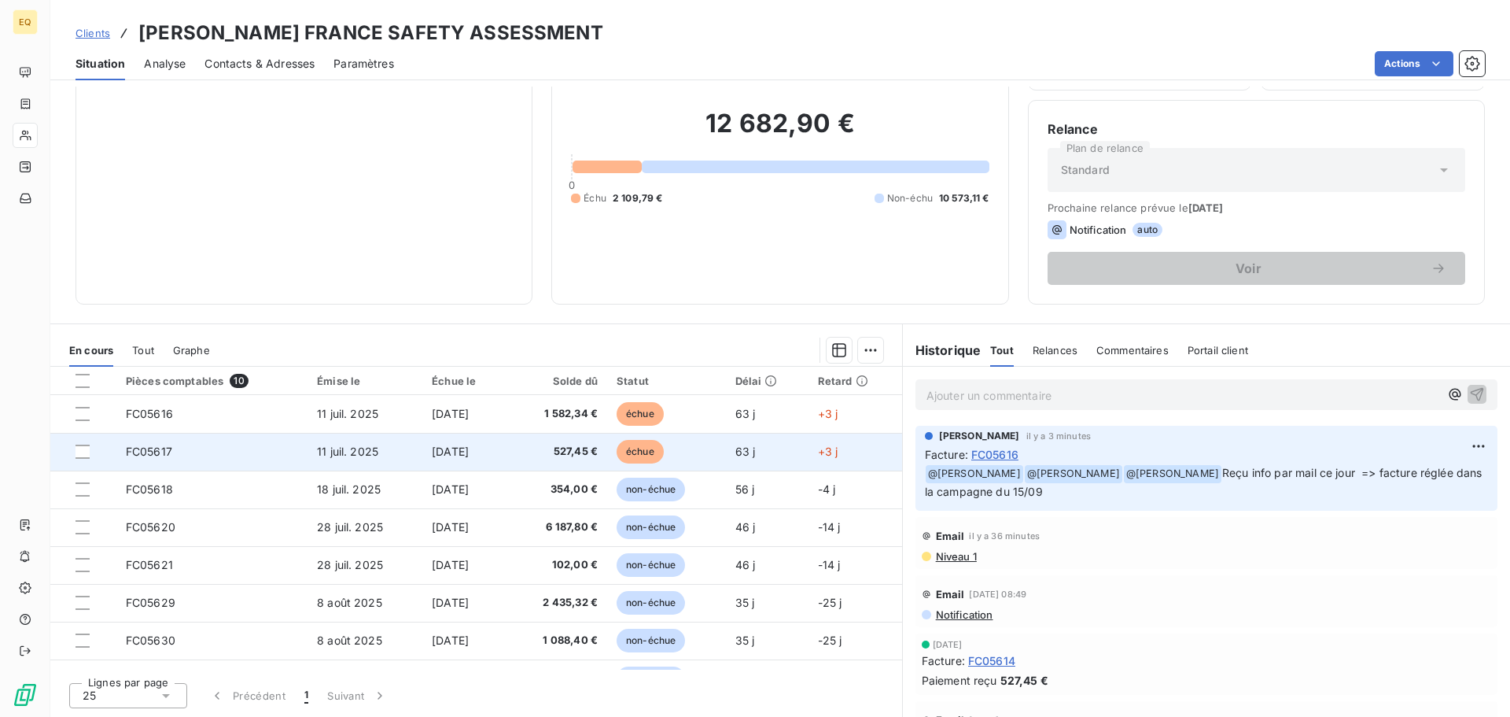
click at [333, 452] on span "11 juil. 2025" at bounding box center [347, 450] width 61 height 13
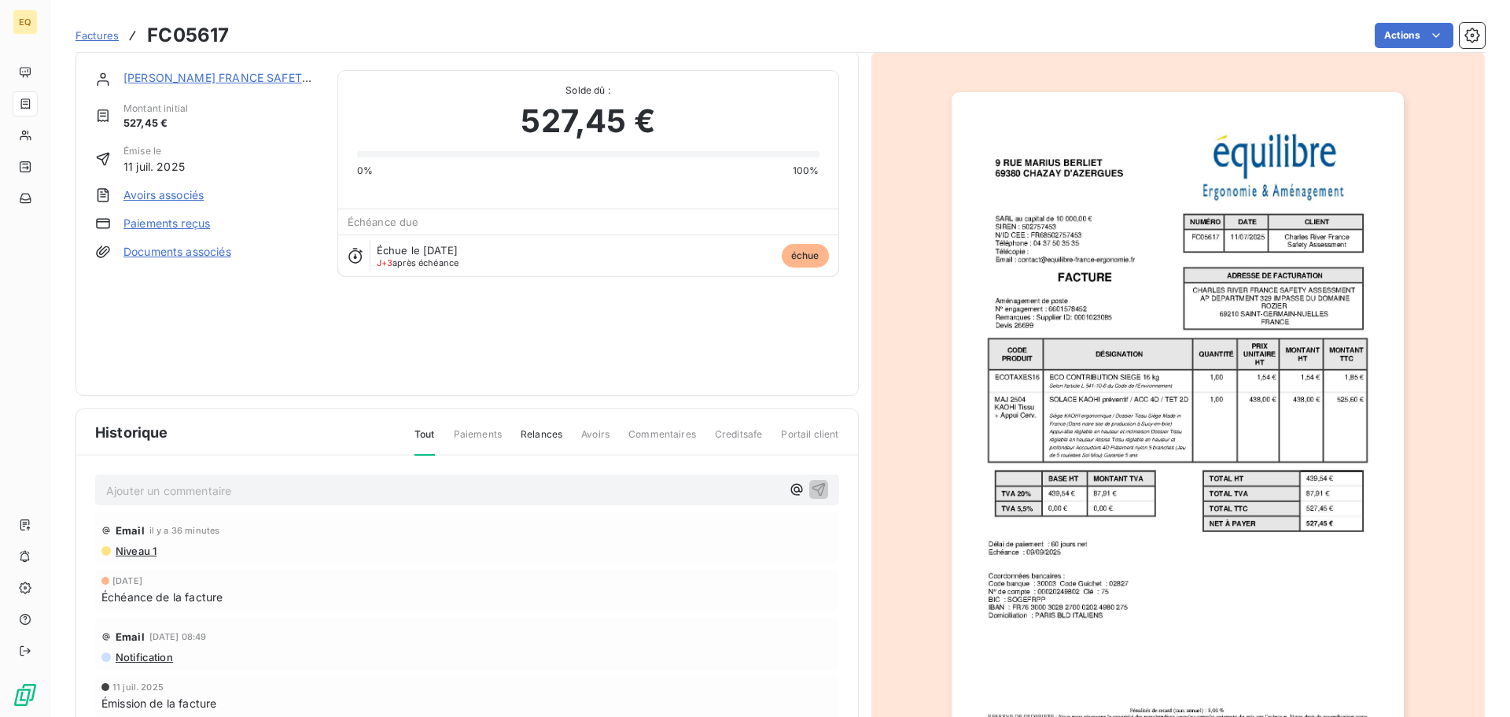
scroll to position [94, 0]
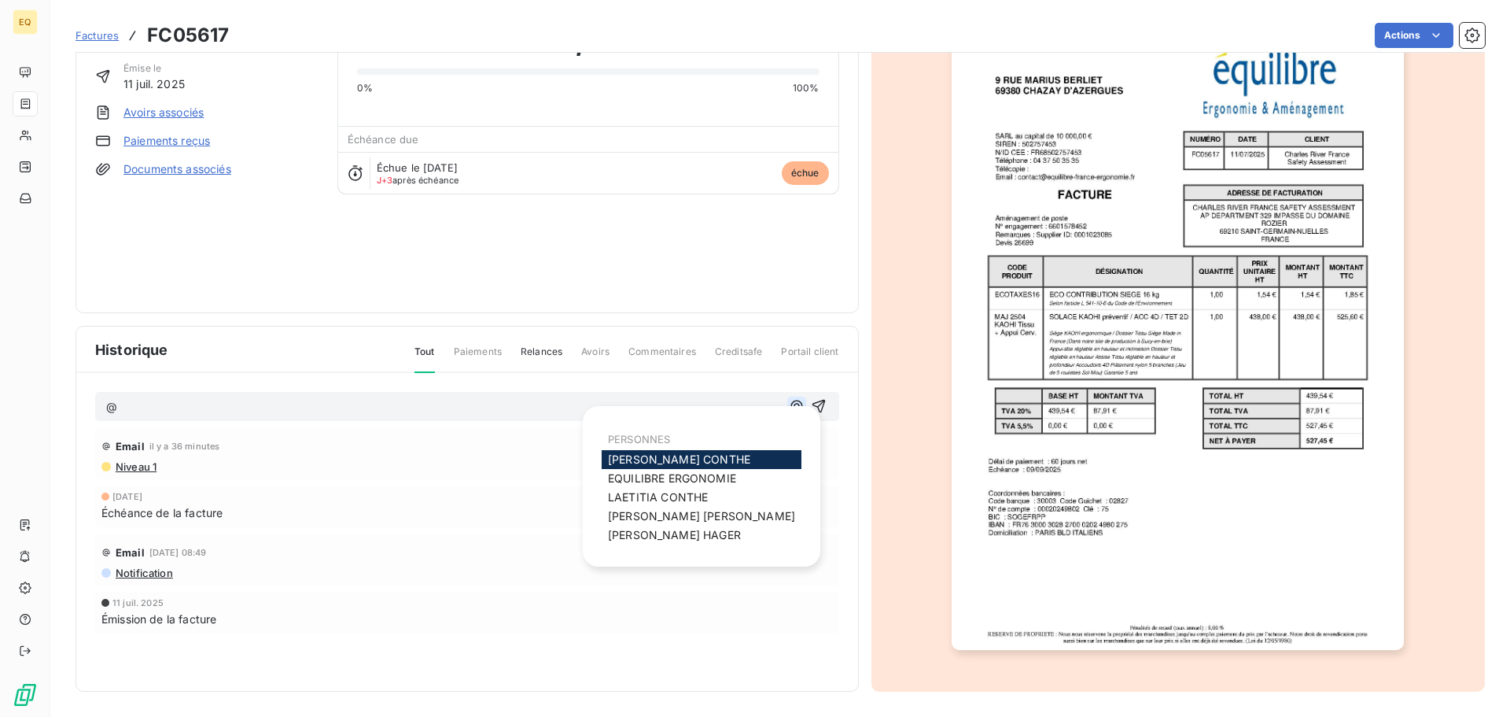
click at [790, 408] on icon "button" at bounding box center [797, 406] width 16 height 16
drag, startPoint x: 617, startPoint y: 459, endPoint x: 660, endPoint y: 444, distance: 44.8
click at [618, 457] on span "[PERSON_NAME]" at bounding box center [679, 458] width 142 height 13
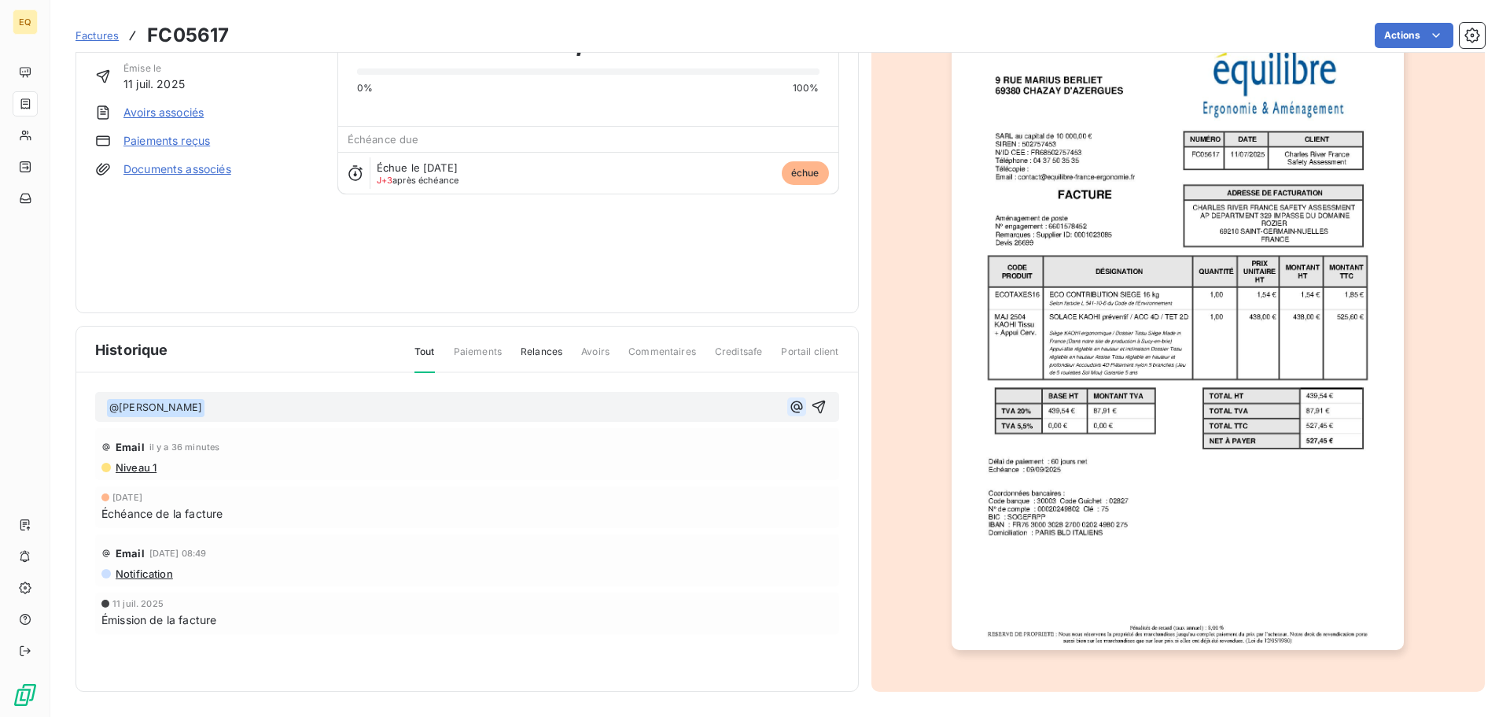
click at [791, 403] on icon "button" at bounding box center [797, 407] width 16 height 16
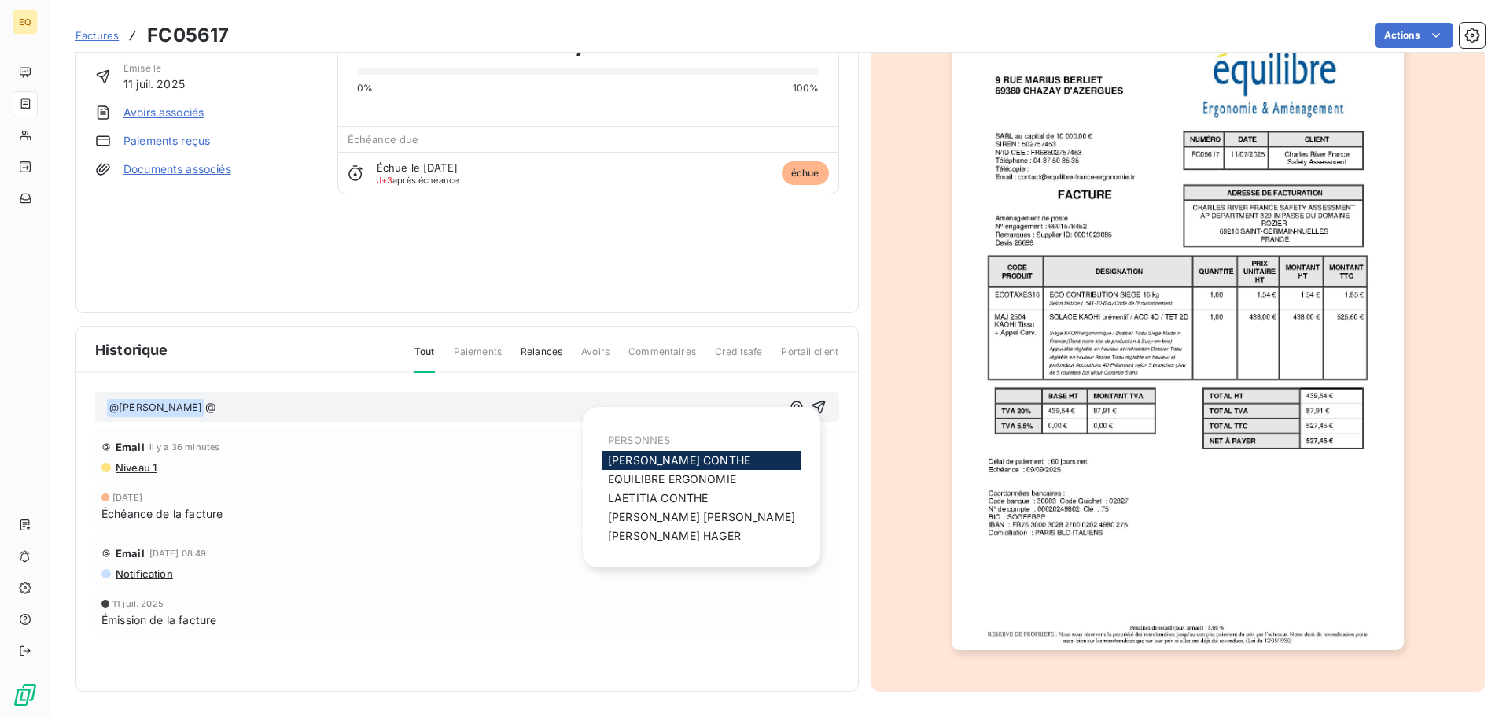
drag, startPoint x: 669, startPoint y: 493, endPoint x: 723, endPoint y: 471, distance: 57.8
click at [672, 493] on span "[PERSON_NAME]" at bounding box center [658, 497] width 100 height 13
click at [791, 401] on icon "button" at bounding box center [797, 406] width 12 height 12
drag, startPoint x: 648, startPoint y: 533, endPoint x: 617, endPoint y: 522, distance: 33.6
click at [647, 533] on span "[PERSON_NAME]" at bounding box center [674, 535] width 133 height 13
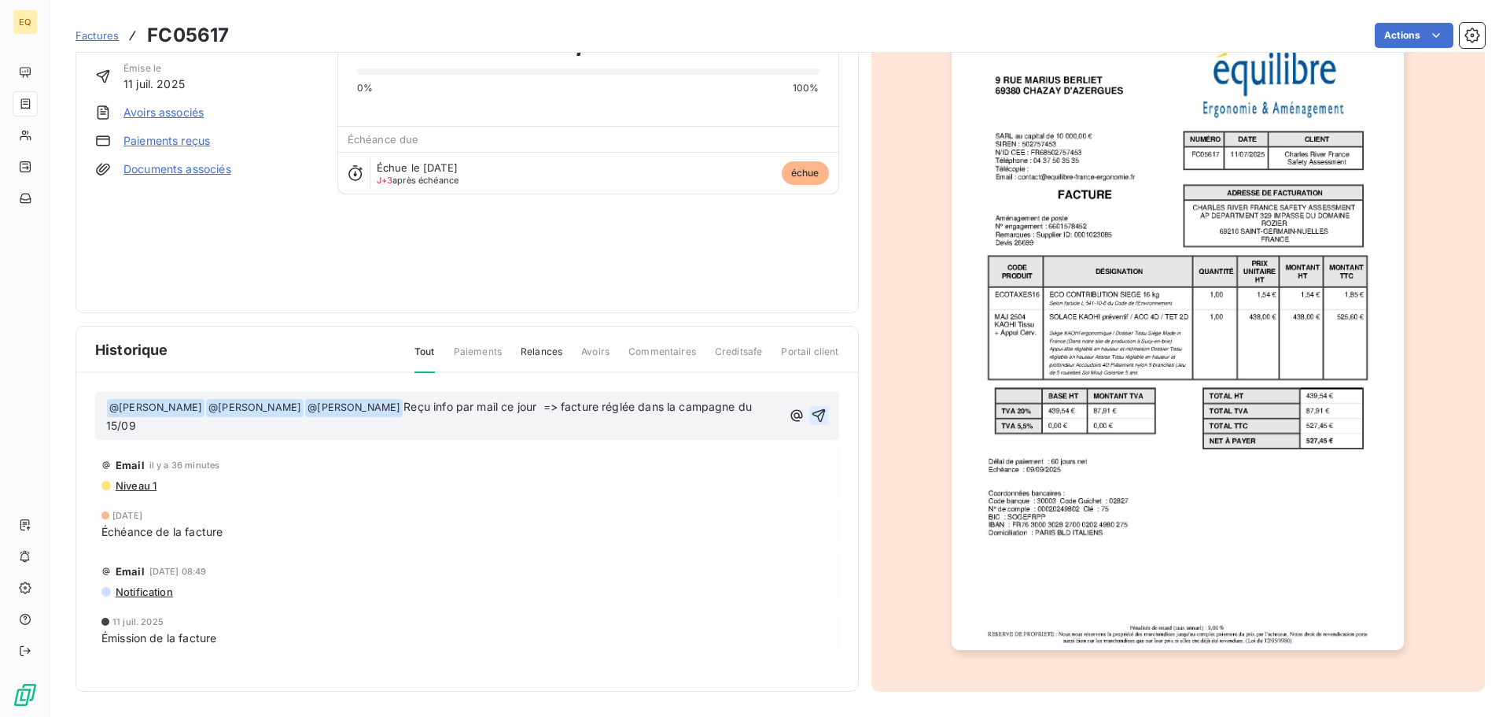
click at [809, 406] on button "button" at bounding box center [818, 415] width 19 height 19
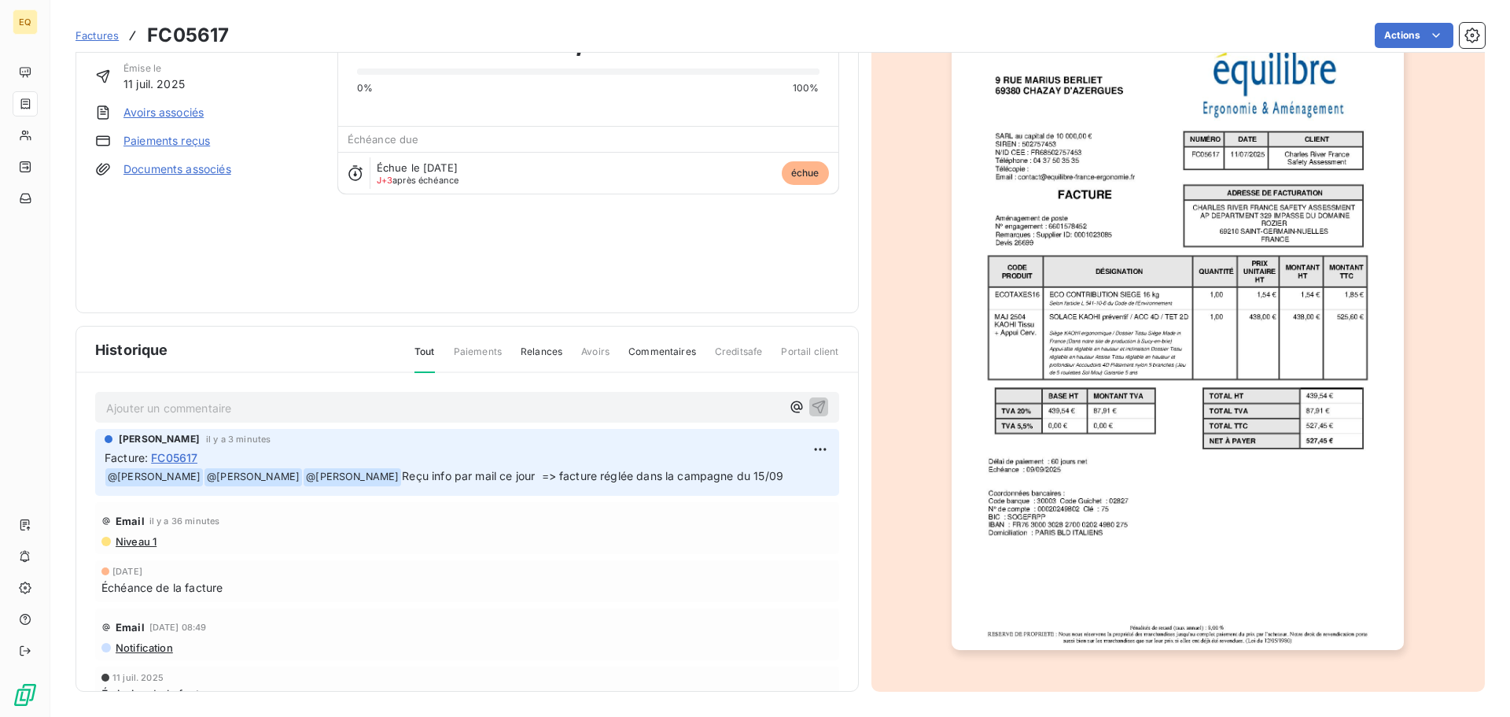
click at [226, 169] on link "Documents associés" at bounding box center [177, 169] width 108 height 16
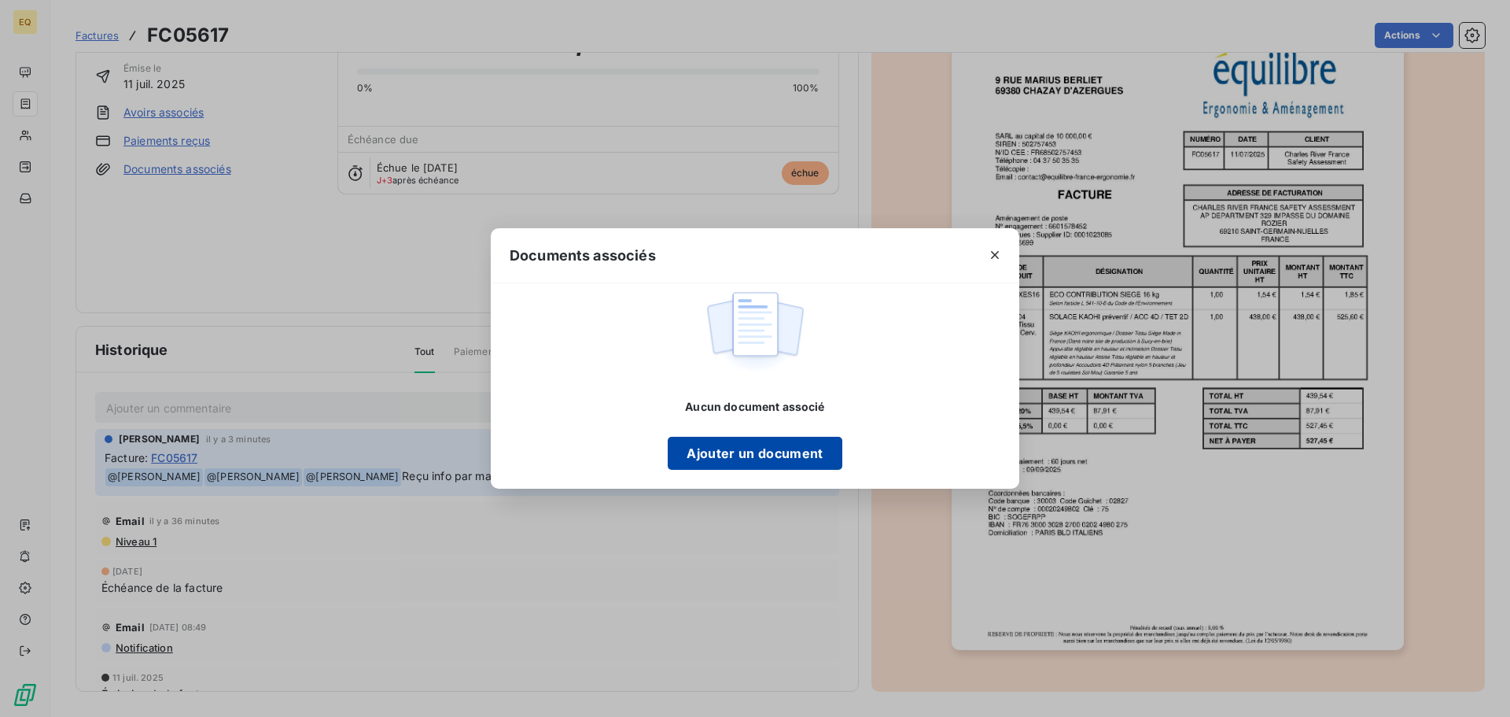
click at [693, 453] on button "Ajouter un document" at bounding box center [755, 453] width 174 height 33
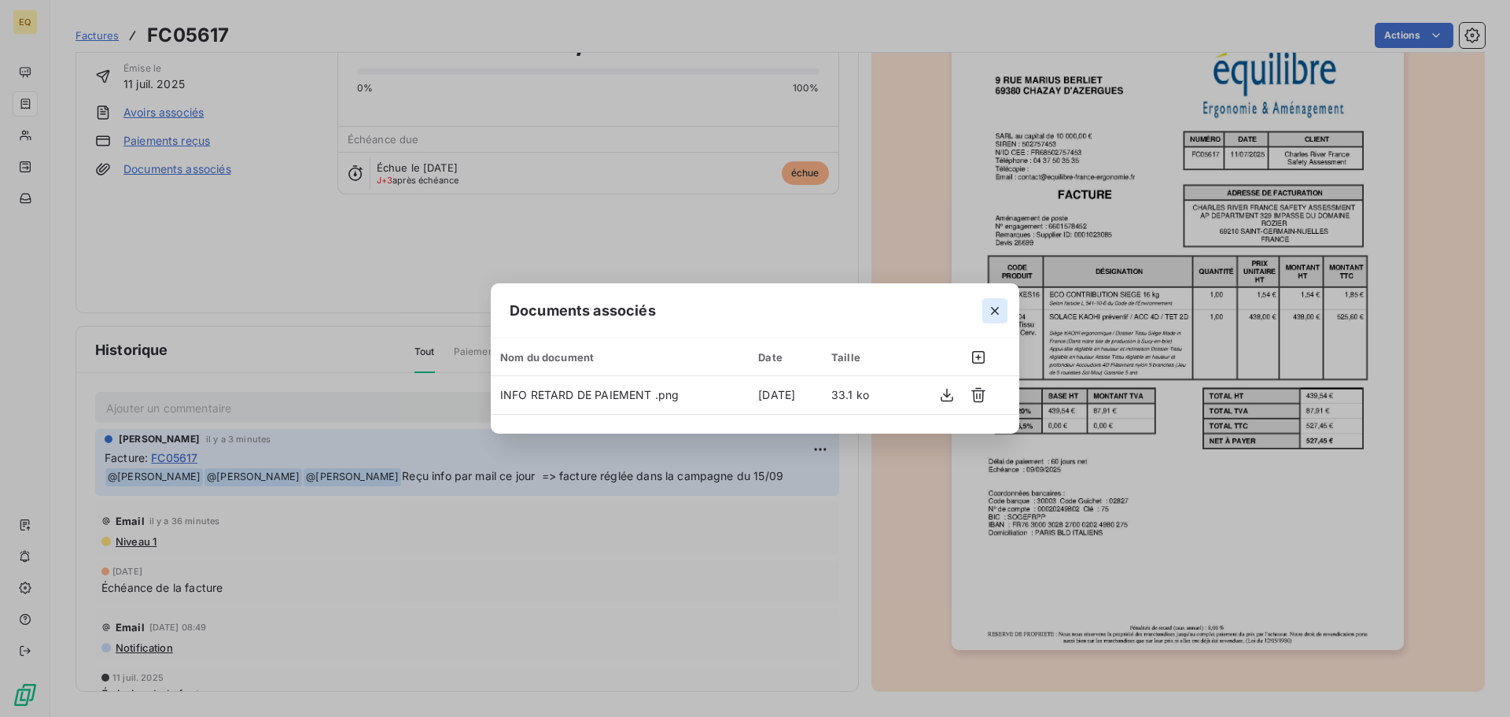
click at [993, 308] on icon "button" at bounding box center [995, 311] width 8 height 8
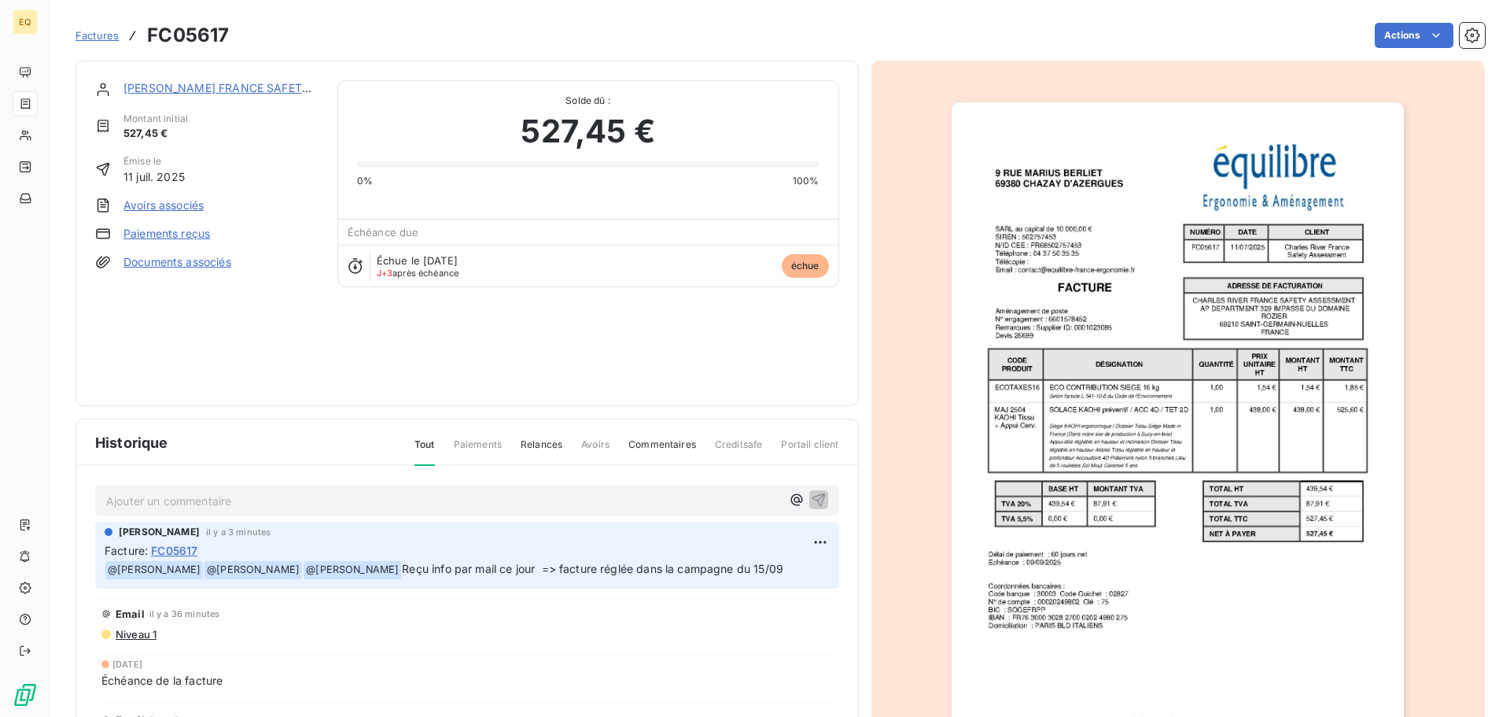
scroll to position [0, 0]
click at [94, 34] on span "Factures" at bounding box center [97, 35] width 43 height 13
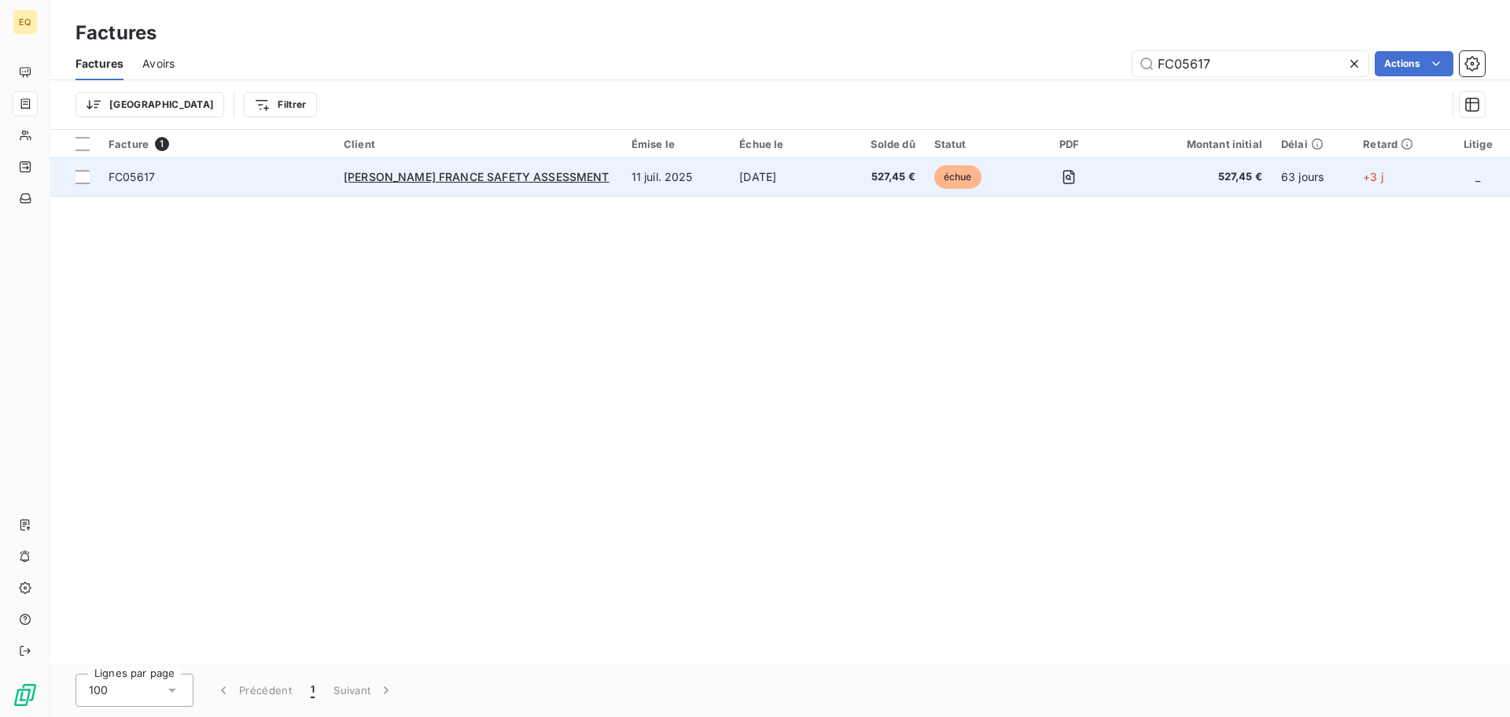
click at [802, 173] on td "[DATE]" at bounding box center [784, 177] width 109 height 38
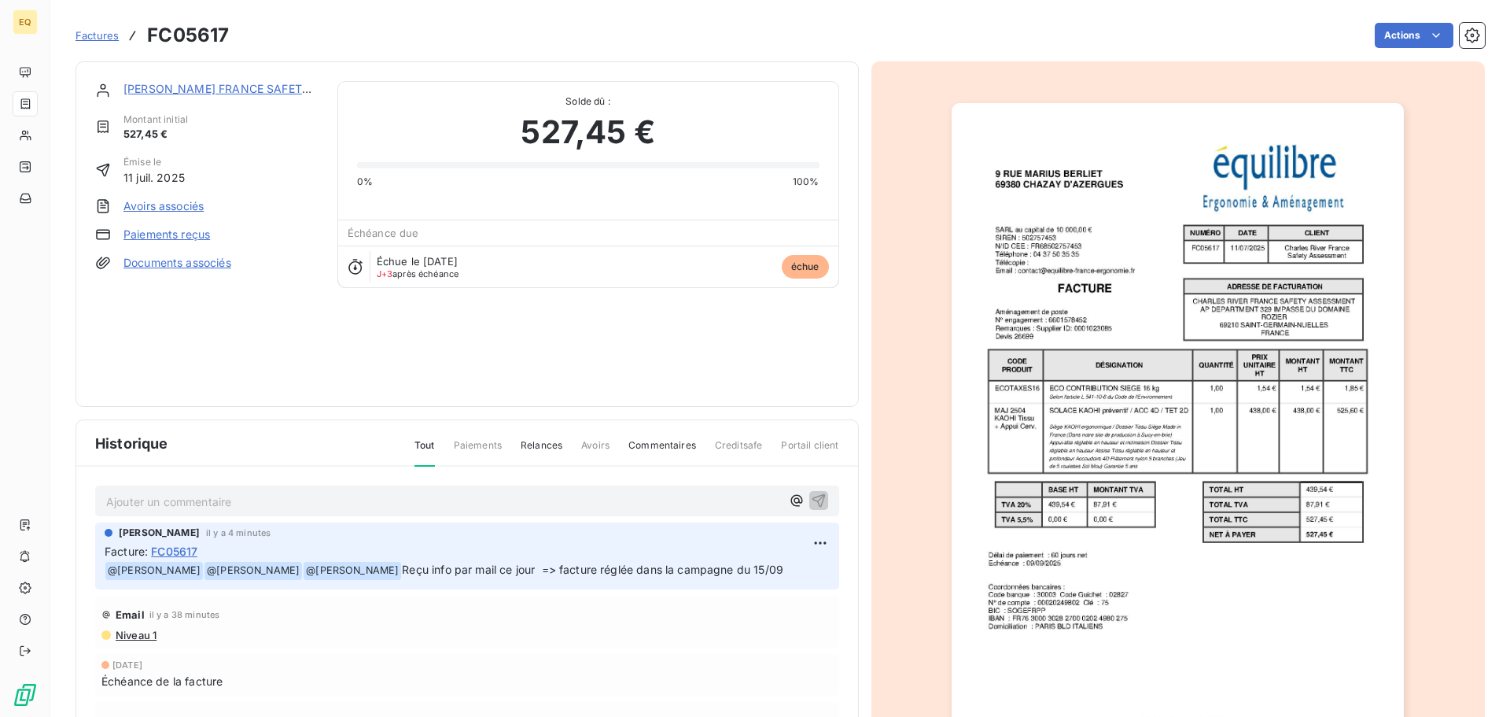
click at [200, 86] on link "[PERSON_NAME] FRANCE SAFETY ASSESSMENT" at bounding box center [256, 88] width 266 height 13
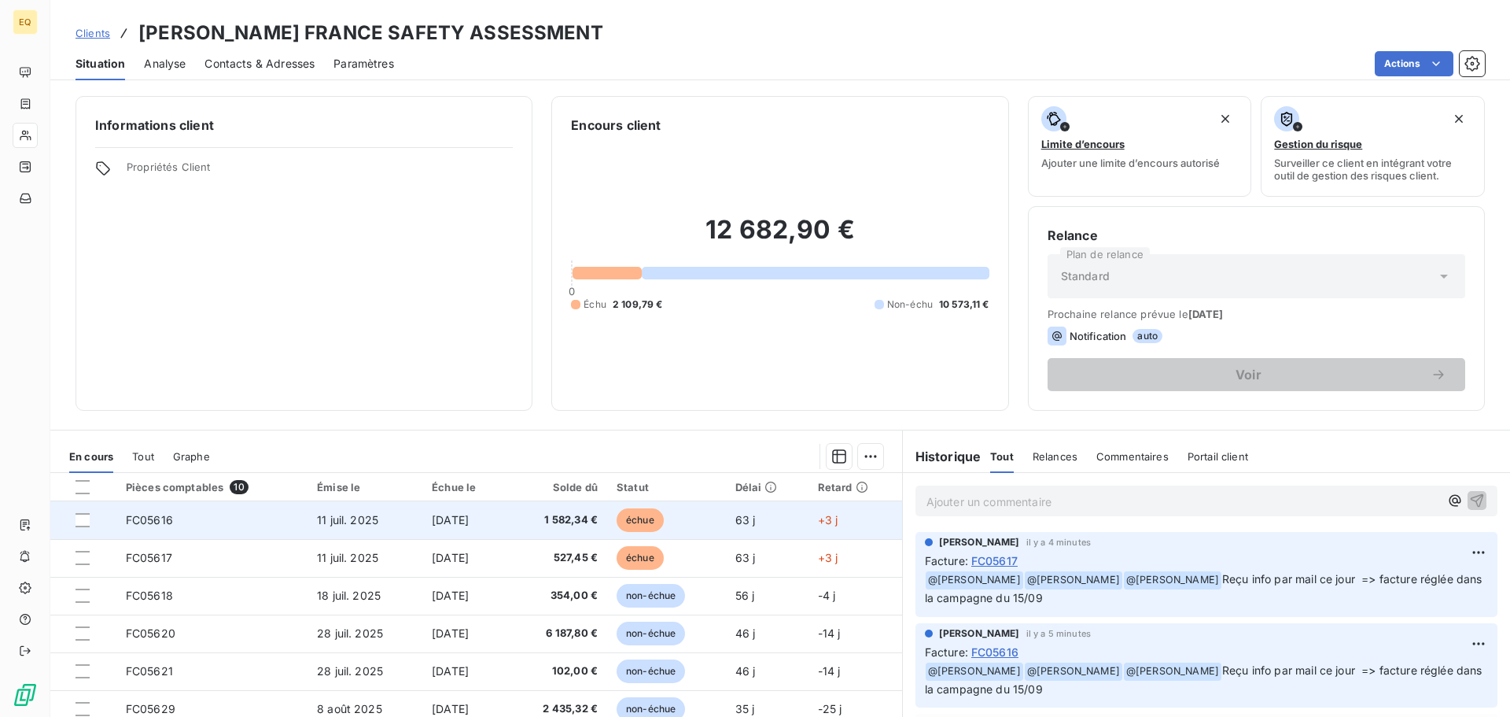
click at [332, 520] on span "11 juil. 2025" at bounding box center [347, 519] width 61 height 13
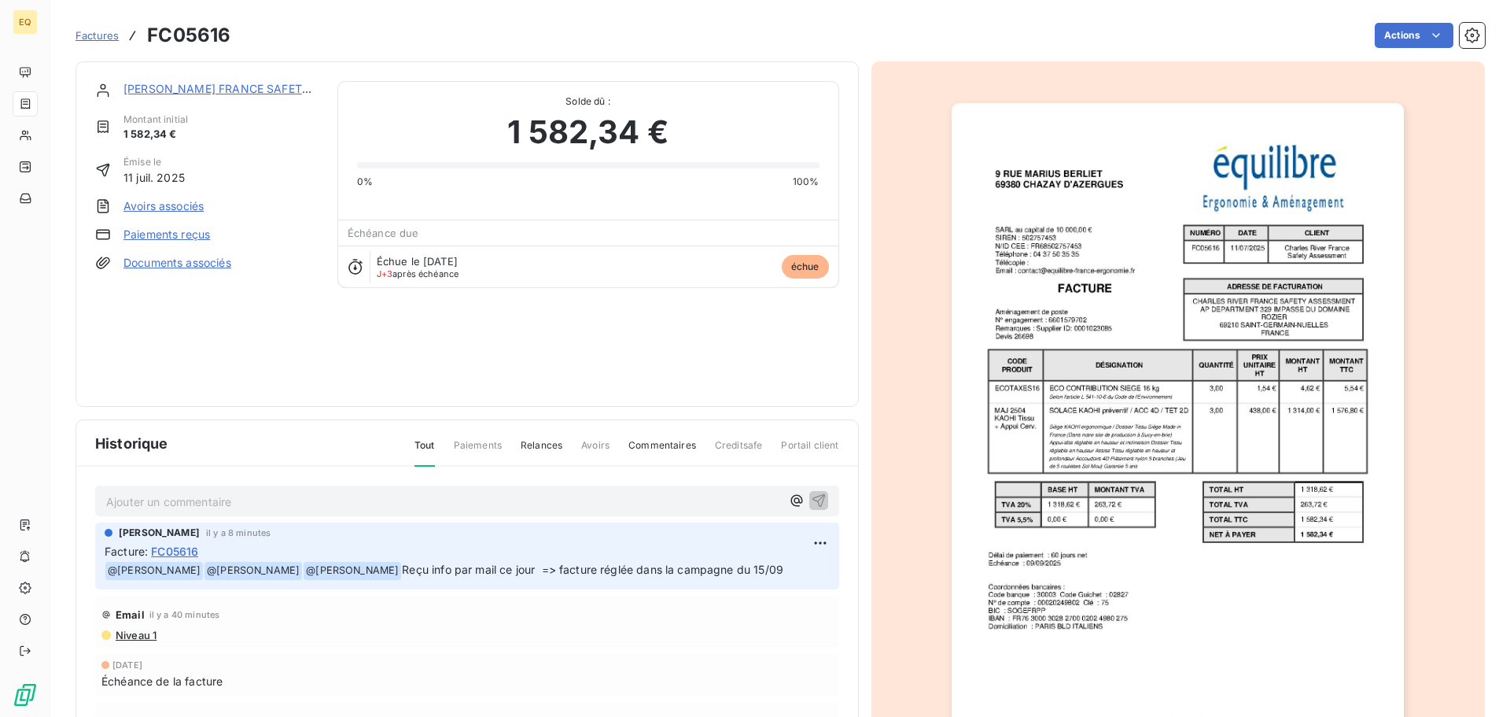
drag, startPoint x: 194, startPoint y: 88, endPoint x: 230, endPoint y: 88, distance: 36.2
click at [196, 88] on link "[PERSON_NAME] FRANCE SAFETY ASSESSMENT" at bounding box center [256, 88] width 266 height 13
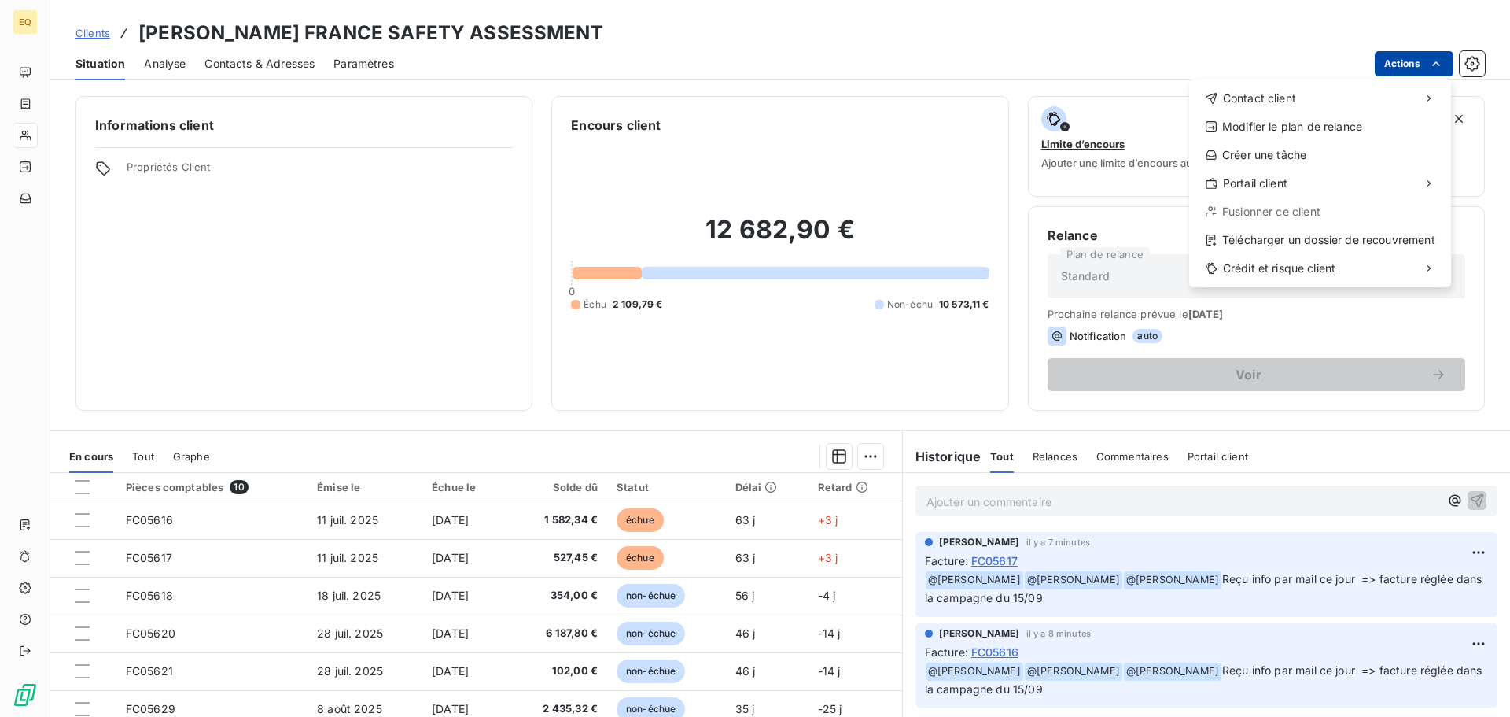
click at [1420, 61] on html "EQ Clients [PERSON_NAME] FRANCE SAFETY ASSESSMENT Situation Analyse Contacts & …" at bounding box center [755, 358] width 1510 height 717
click at [346, 290] on html "EQ Clients [PERSON_NAME] FRANCE SAFETY ASSESSMENT Situation Analyse Contacts & …" at bounding box center [755, 358] width 1510 height 717
